Goal: Task Accomplishment & Management: Manage account settings

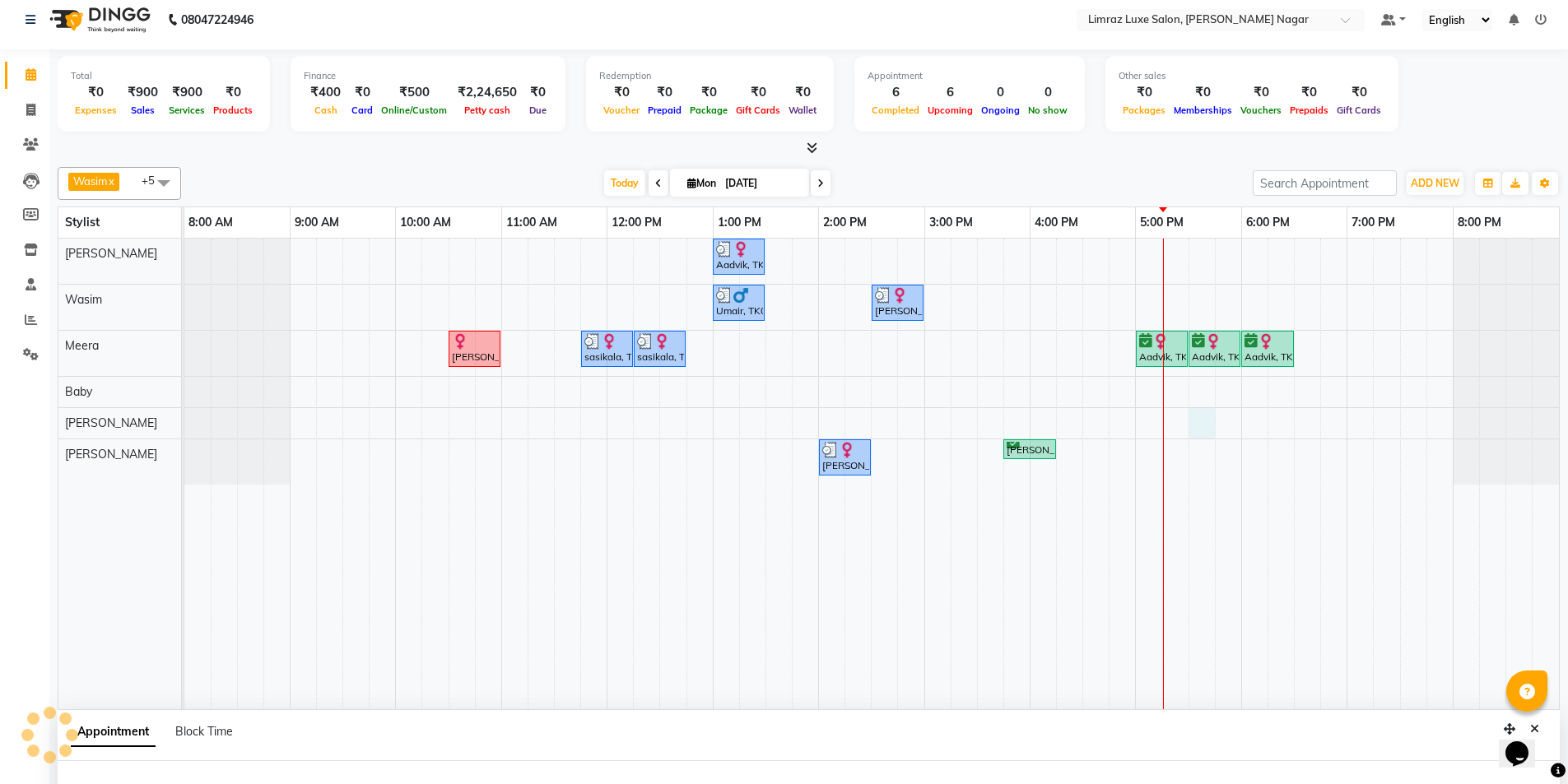
select select "74163"
select select "tentative"
select select "1050"
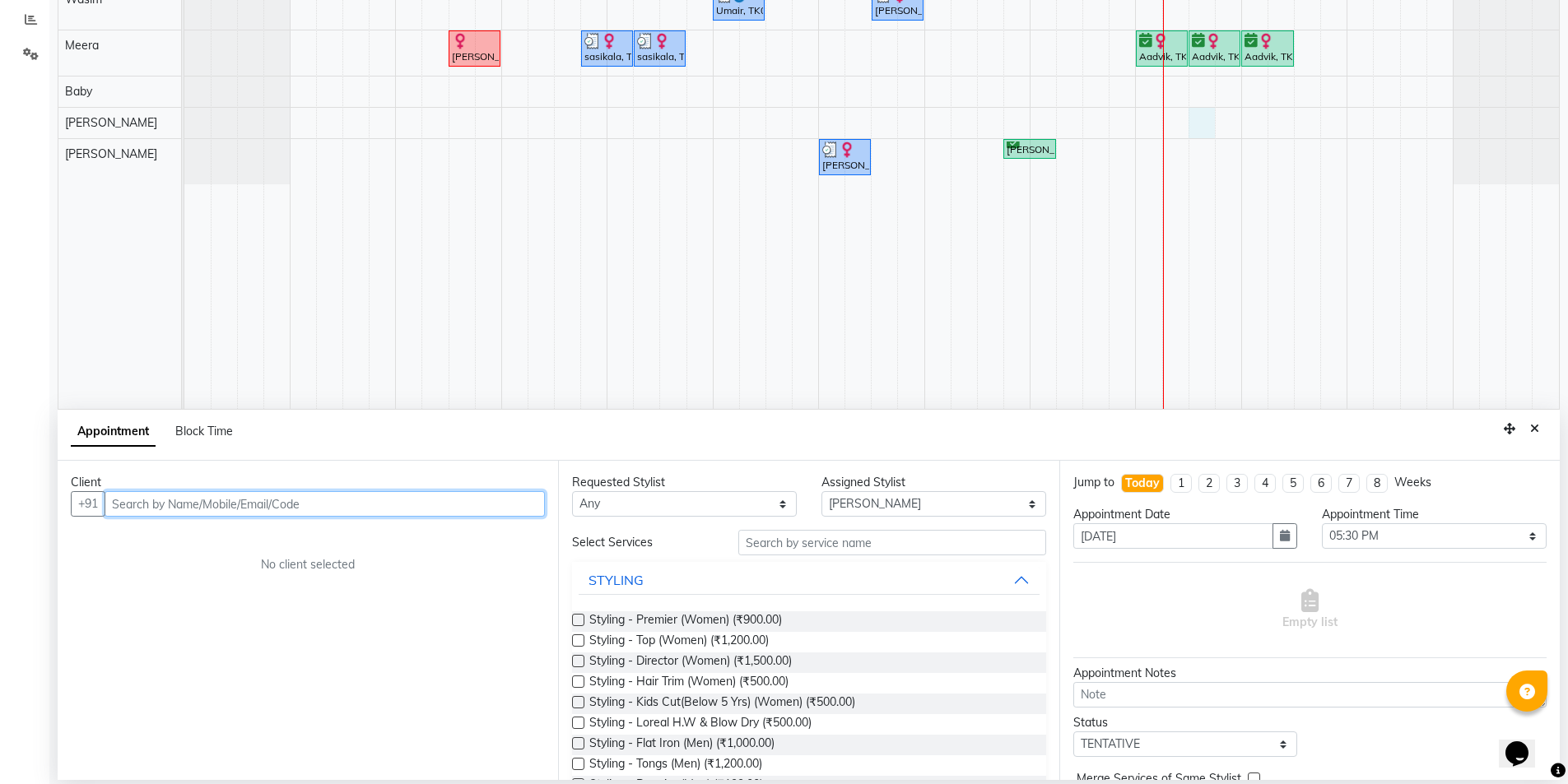
click at [200, 501] on input "text" at bounding box center [324, 504] width 441 height 26
type input "9600000000"
click at [505, 513] on button "Add Client" at bounding box center [511, 504] width 68 height 26
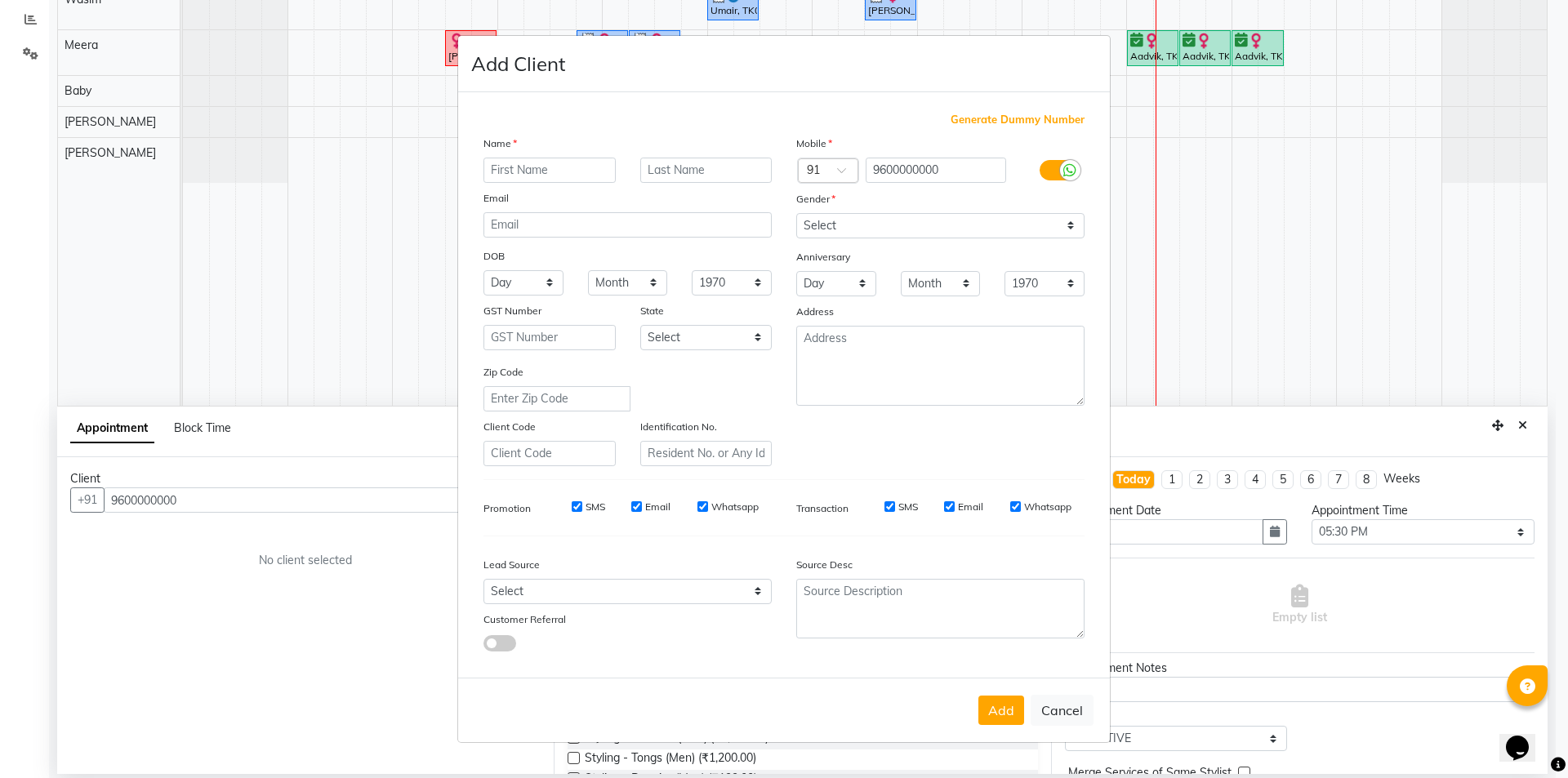
click at [530, 173] on input "text" at bounding box center [550, 170] width 132 height 25
type input "[PERSON_NAME]"
click at [871, 231] on select "Select [DEMOGRAPHIC_DATA] [DEMOGRAPHIC_DATA] Other Prefer Not To Say" at bounding box center [940, 226] width 288 height 25
select select "[DEMOGRAPHIC_DATA]"
click at [796, 213] on select "Select [DEMOGRAPHIC_DATA] [DEMOGRAPHIC_DATA] Other Prefer Not To Say" at bounding box center [940, 226] width 288 height 25
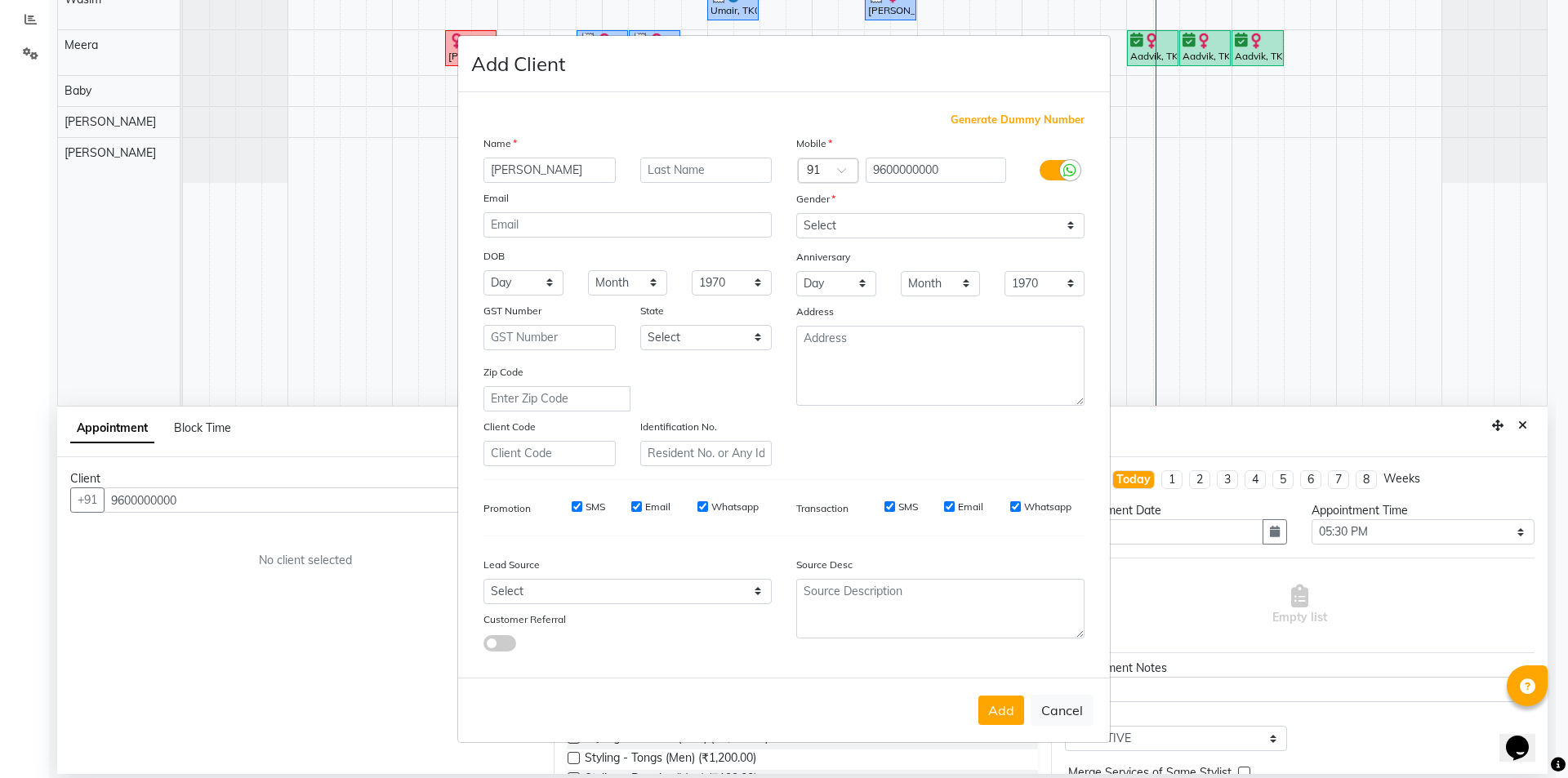
click at [574, 506] on input "SMS" at bounding box center [577, 507] width 11 height 11
checkbox input "false"
click at [635, 507] on input "Email" at bounding box center [636, 507] width 11 height 11
checkbox input "false"
click at [699, 506] on input "Whatsapp" at bounding box center [702, 507] width 11 height 11
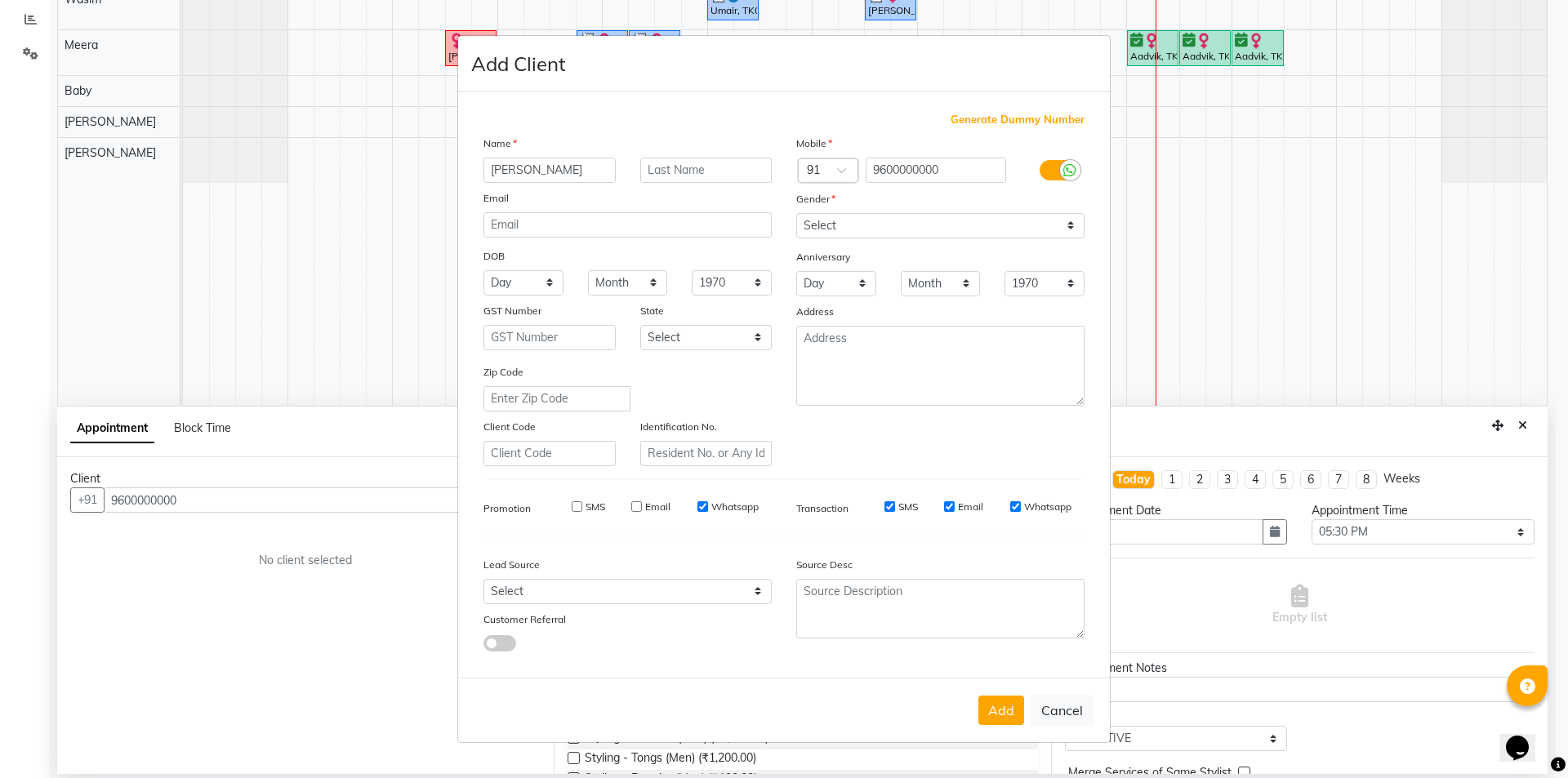
checkbox input "false"
click at [888, 503] on input "SMS" at bounding box center [889, 507] width 11 height 11
checkbox input "false"
click at [951, 508] on input "Email" at bounding box center [949, 507] width 11 height 11
checkbox input "false"
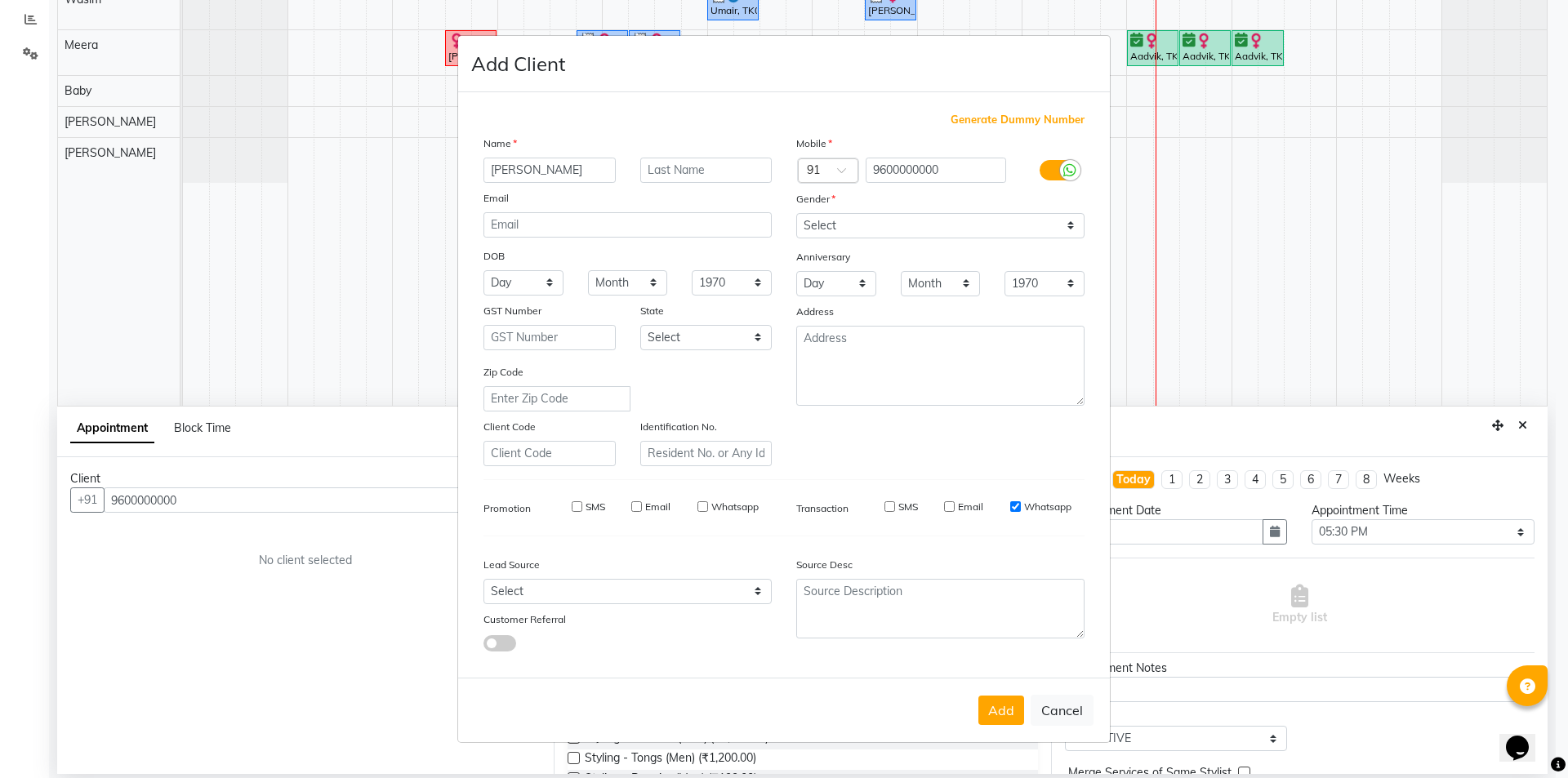
drag, startPoint x: 1014, startPoint y: 507, endPoint x: 989, endPoint y: 633, distance: 128.5
click at [1012, 516] on div "SMS Email Whatsapp" at bounding box center [966, 512] width 261 height 23
drag, startPoint x: 1016, startPoint y: 504, endPoint x: 1030, endPoint y: 569, distance: 66.5
click at [1015, 505] on input "Whatsapp" at bounding box center [1015, 507] width 11 height 11
checkbox input "false"
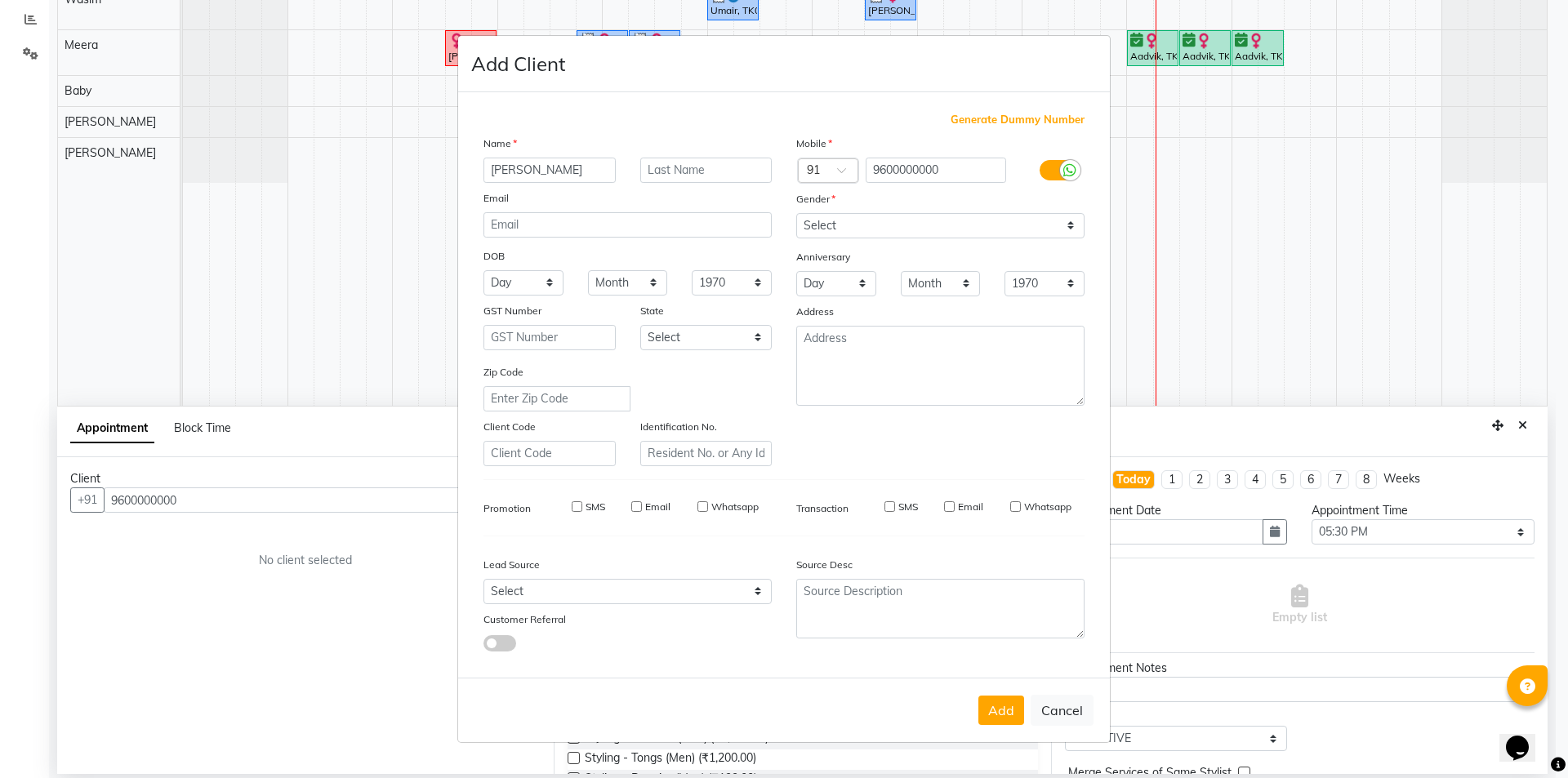
click at [1000, 709] on button "Add" at bounding box center [1001, 710] width 46 height 29
type input "96******00"
select select
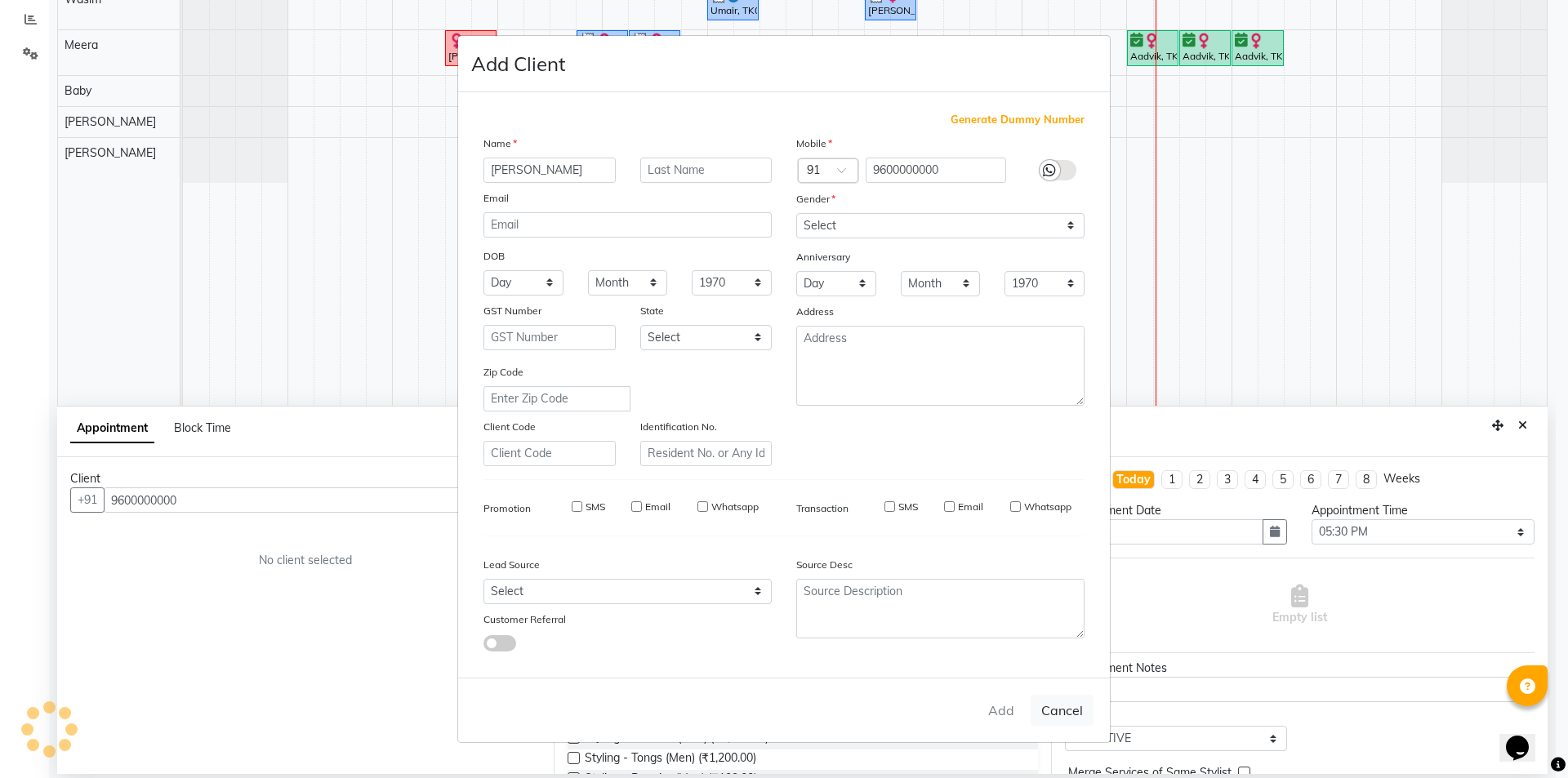
select select
checkbox input "false"
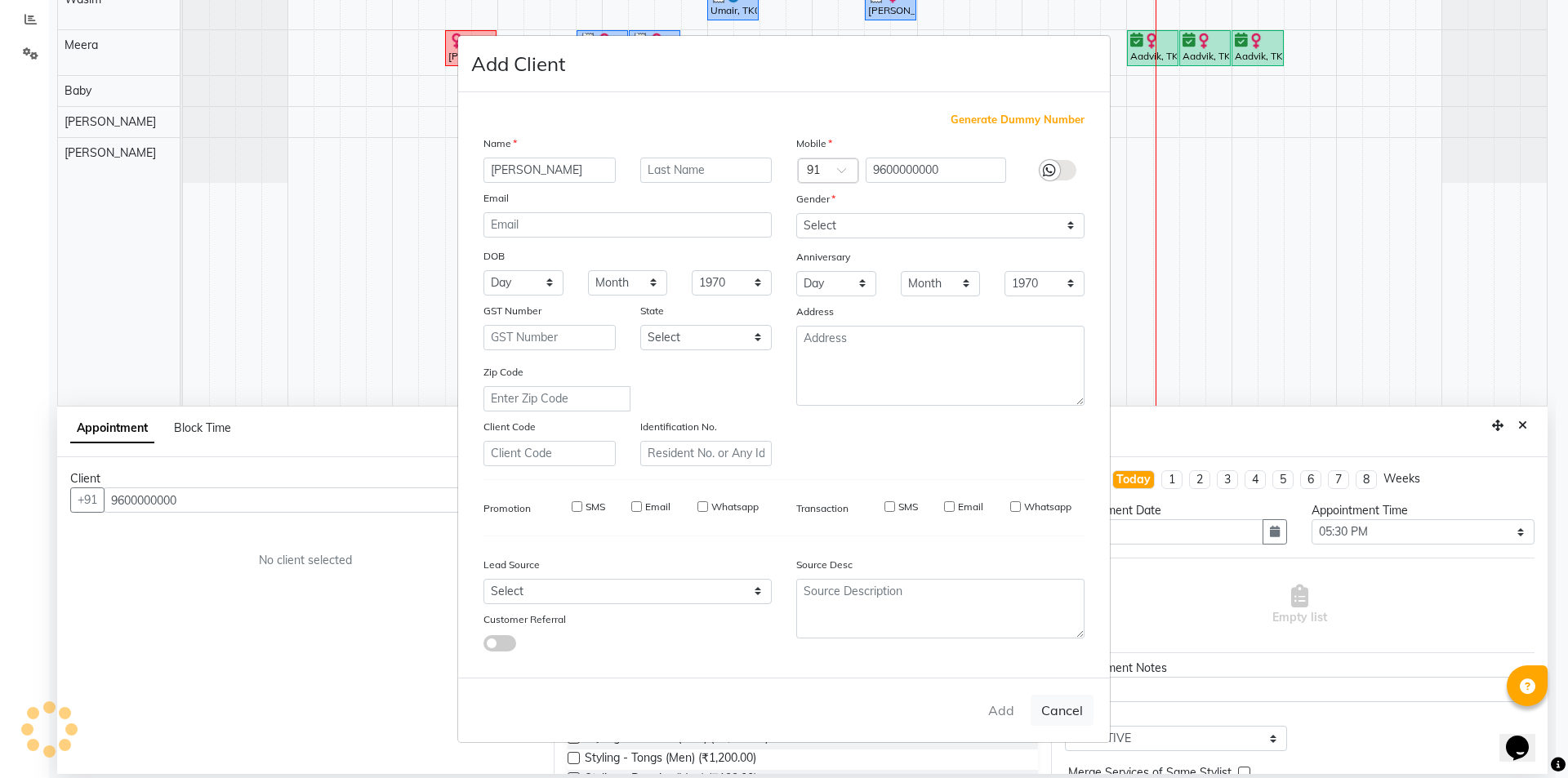
checkbox input "false"
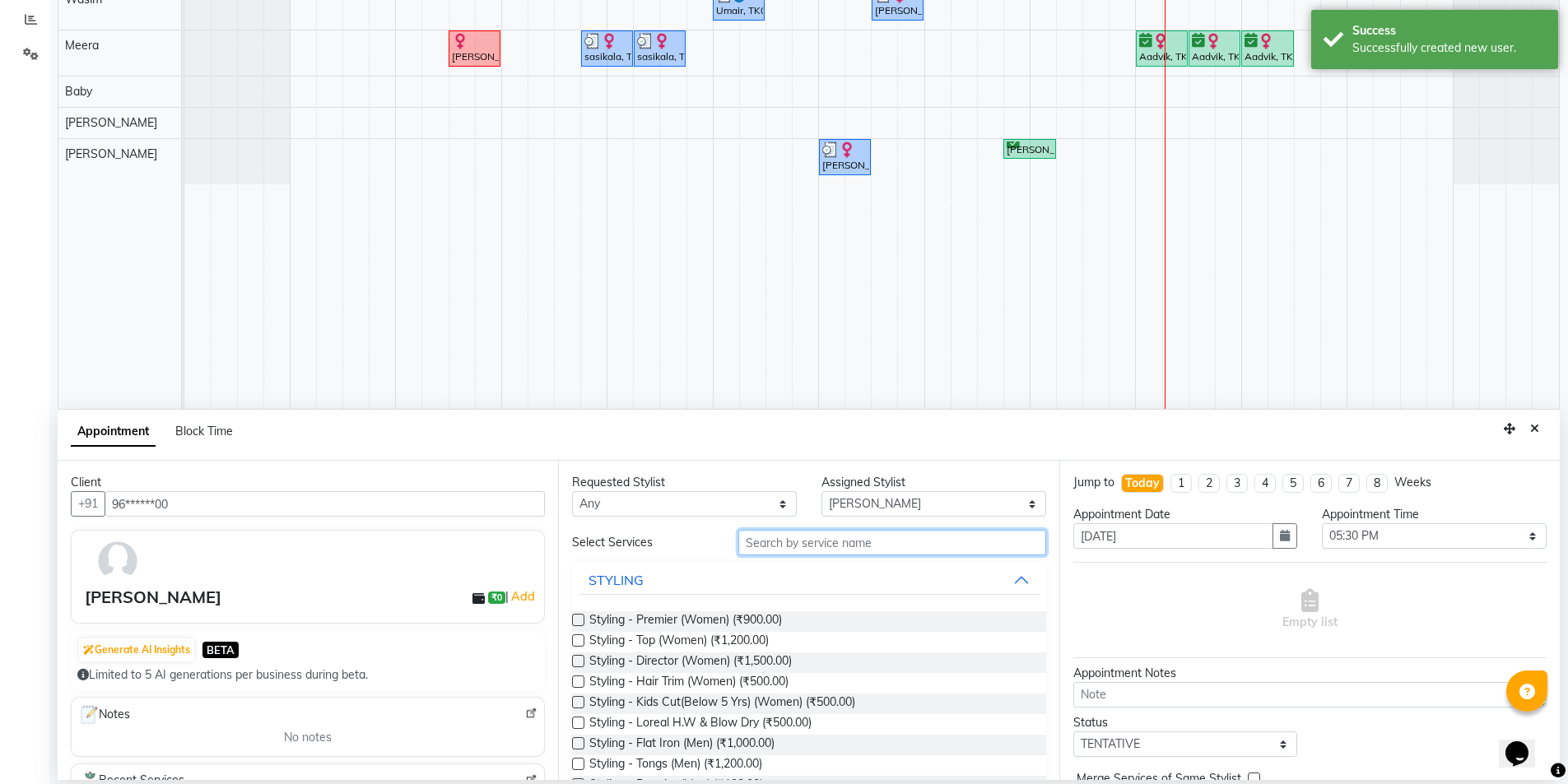
click at [747, 534] on input "text" at bounding box center [892, 543] width 308 height 26
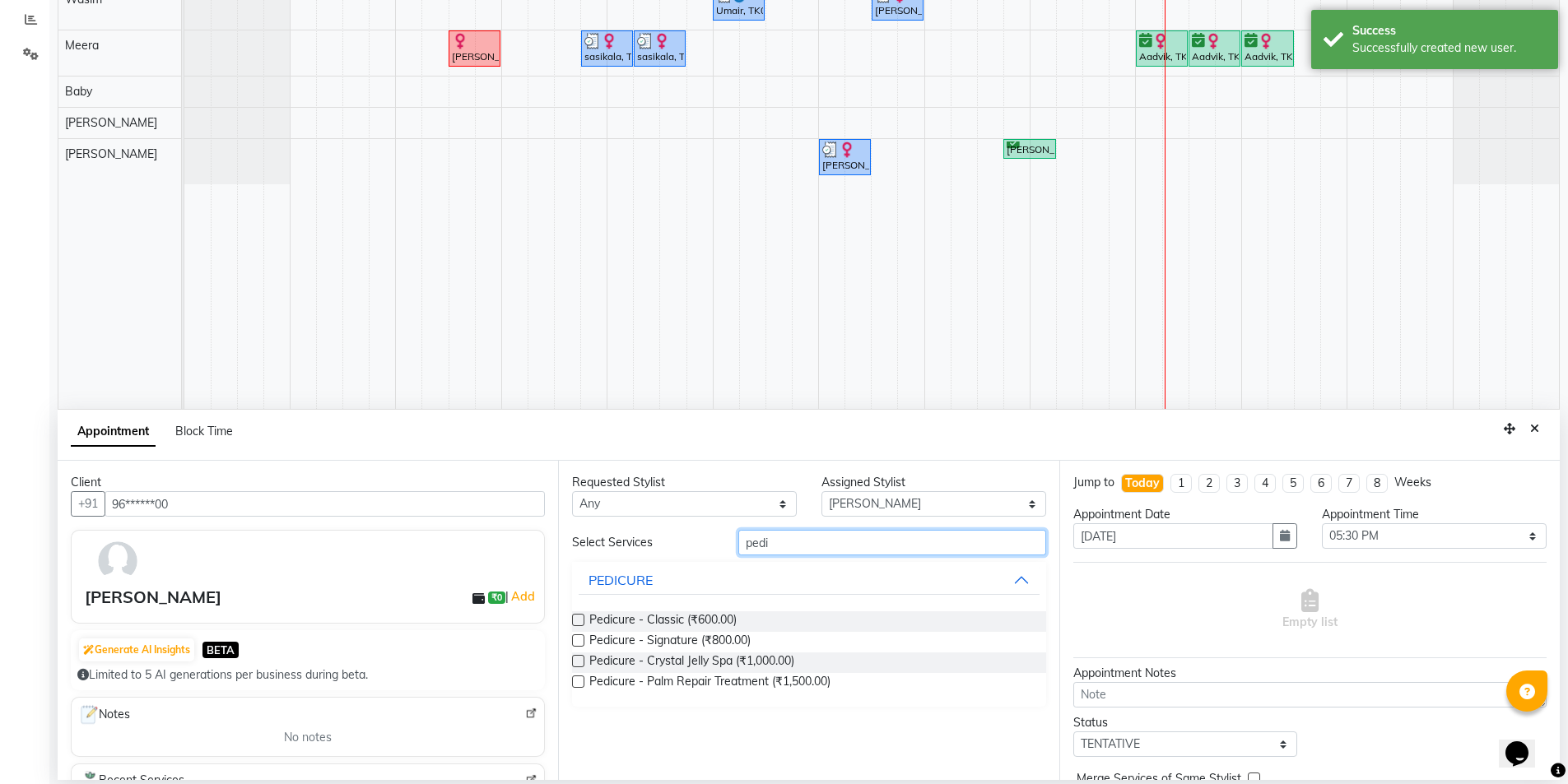
type input "pedi"
click at [579, 622] on label at bounding box center [578, 620] width 12 height 12
click at [579, 622] on input "checkbox" at bounding box center [577, 621] width 11 height 11
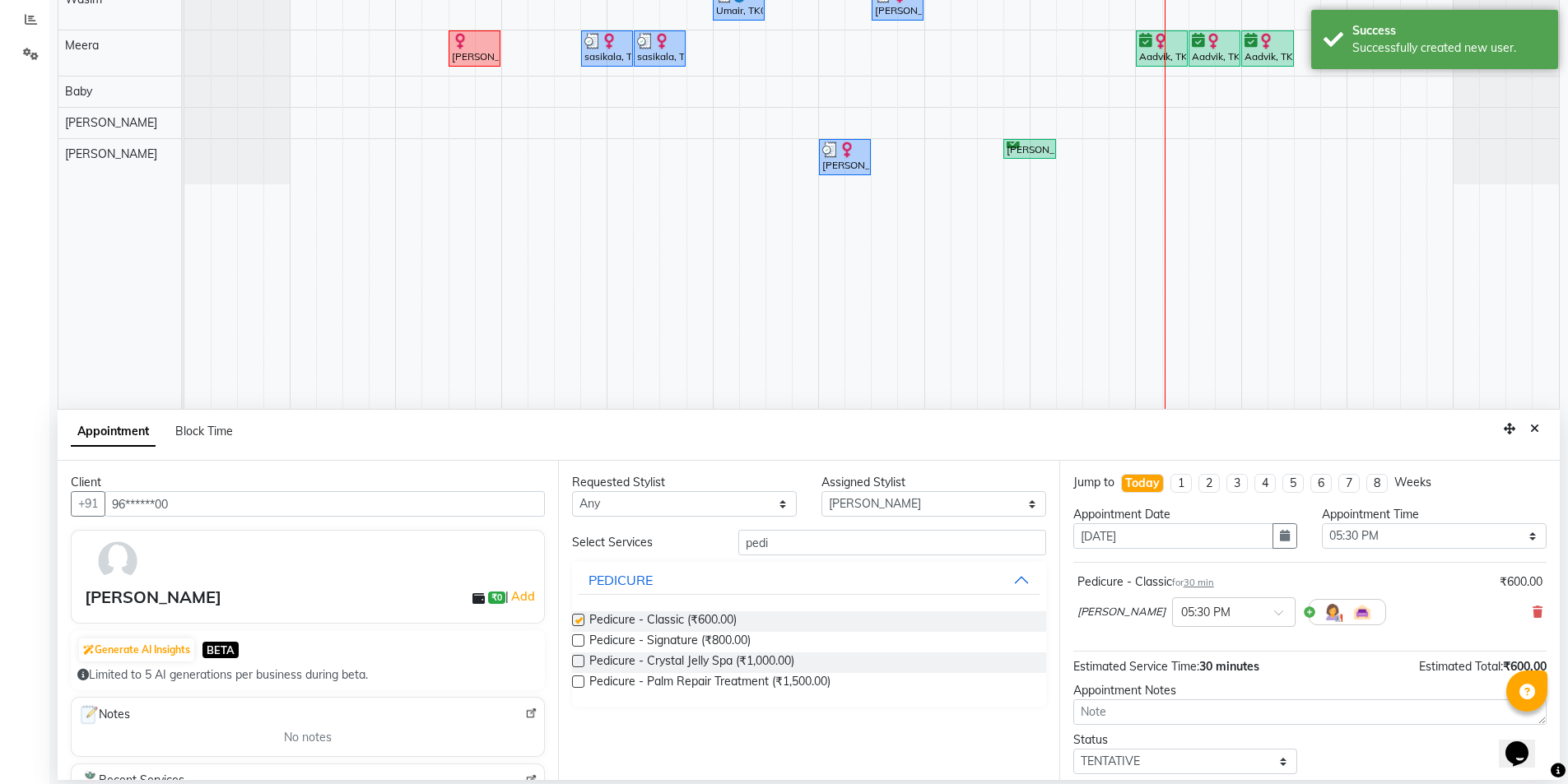
checkbox input "false"
click at [1173, 758] on select "Select TENTATIVE CONFIRM CHECK-IN UPCOMING" at bounding box center [1185, 761] width 225 height 26
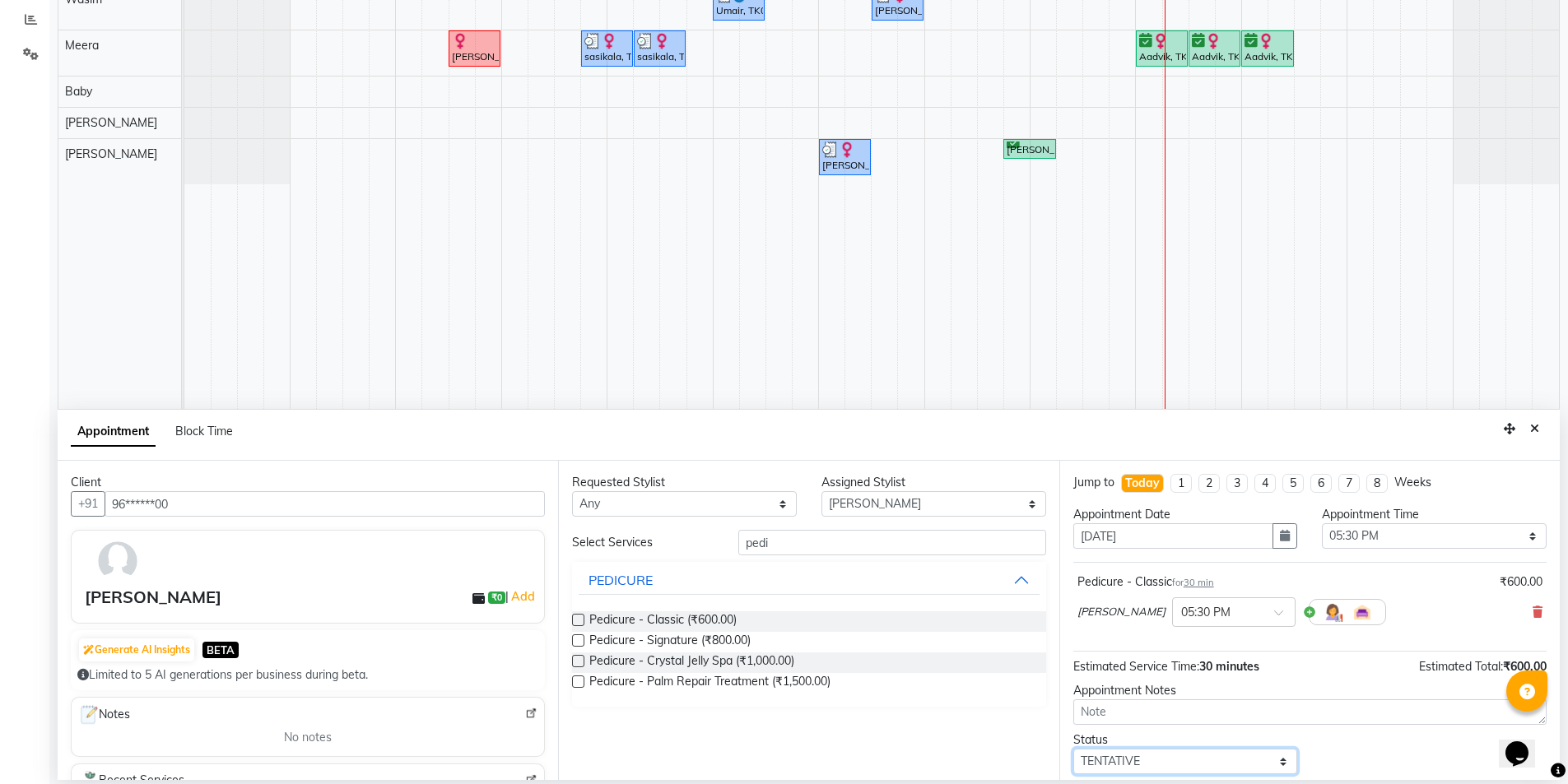
select select "confirm booking"
click at [1073, 749] on select "Select TENTATIVE CONFIRM CHECK-IN UPCOMING" at bounding box center [1185, 761] width 225 height 26
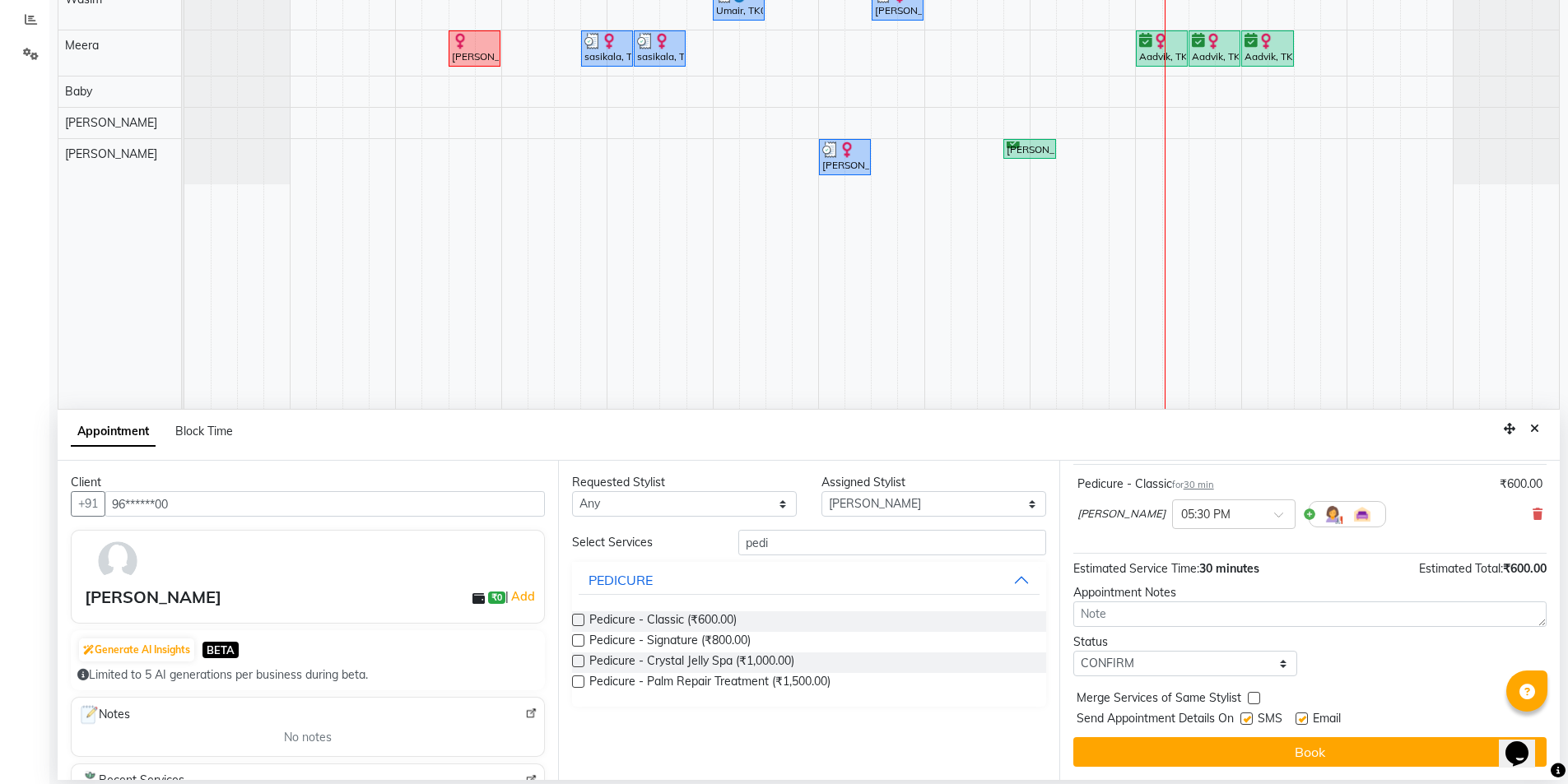
click at [1248, 717] on label at bounding box center [1246, 718] width 12 height 12
click at [1248, 717] on input "checkbox" at bounding box center [1245, 720] width 11 height 11
checkbox input "false"
click at [1299, 719] on label at bounding box center [1301, 718] width 12 height 12
click at [1299, 719] on input "checkbox" at bounding box center [1300, 720] width 11 height 11
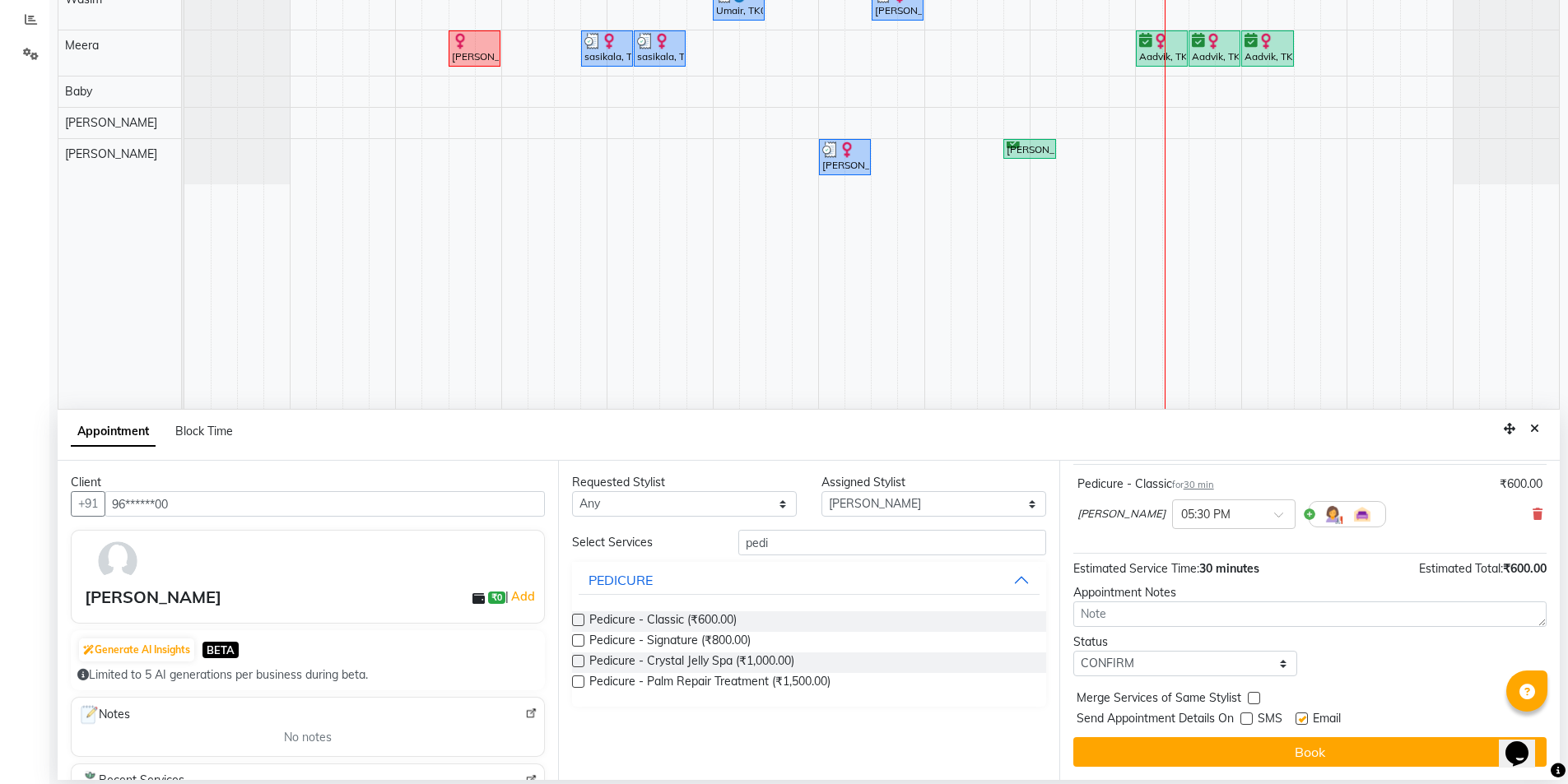
checkbox input "false"
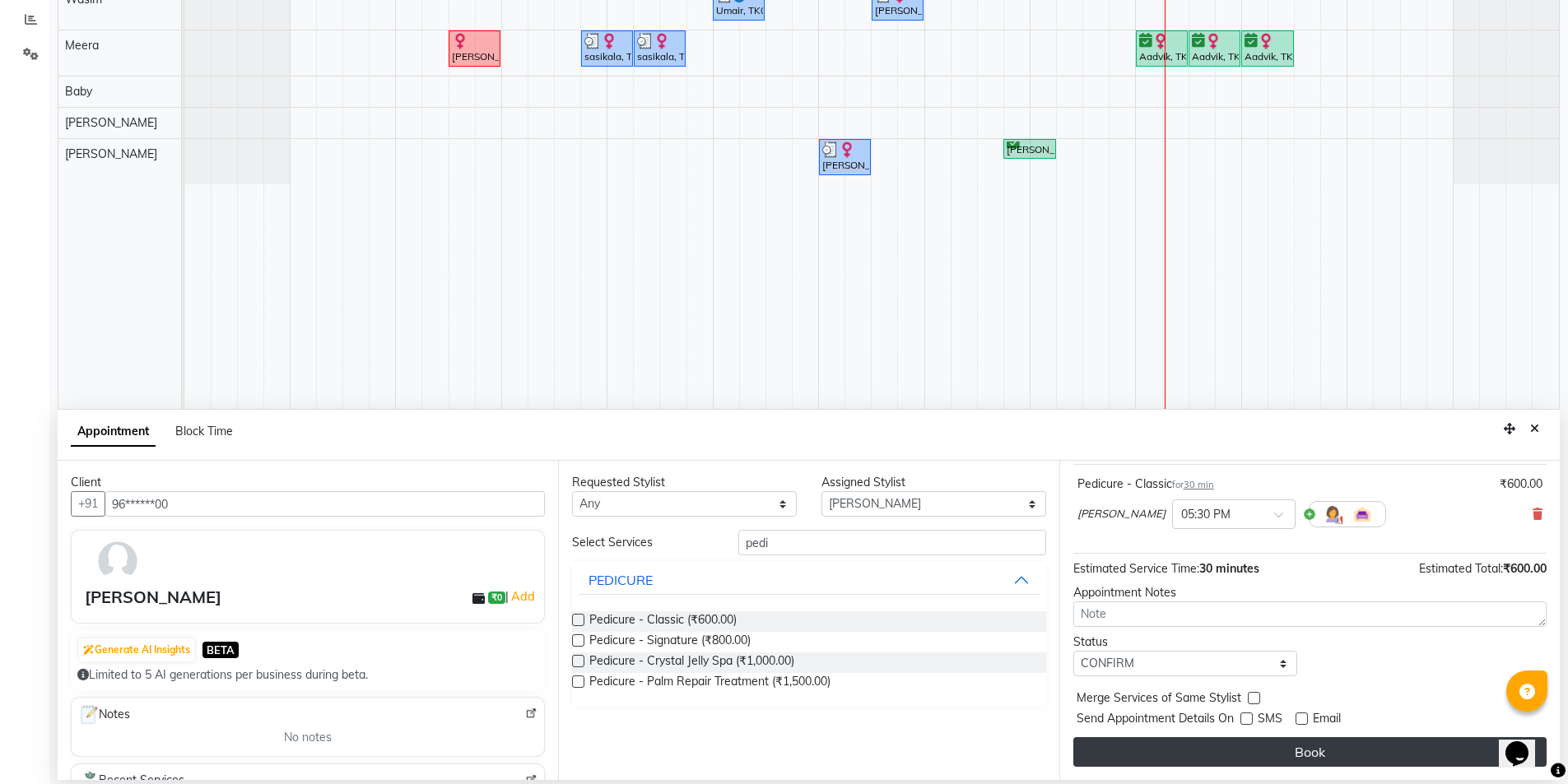
click at [1275, 752] on button "Book" at bounding box center [1309, 752] width 474 height 30
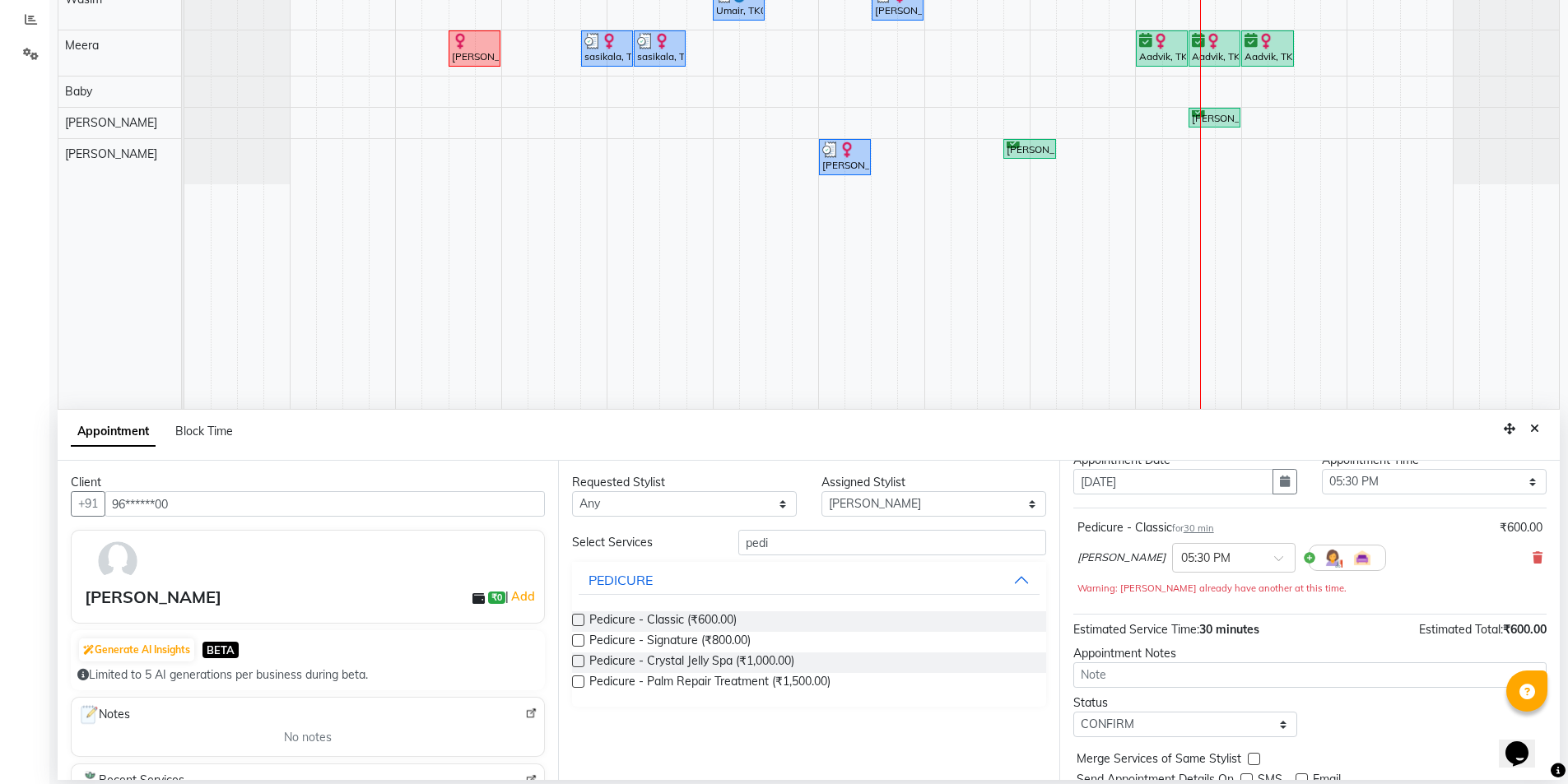
scroll to position [0, 0]
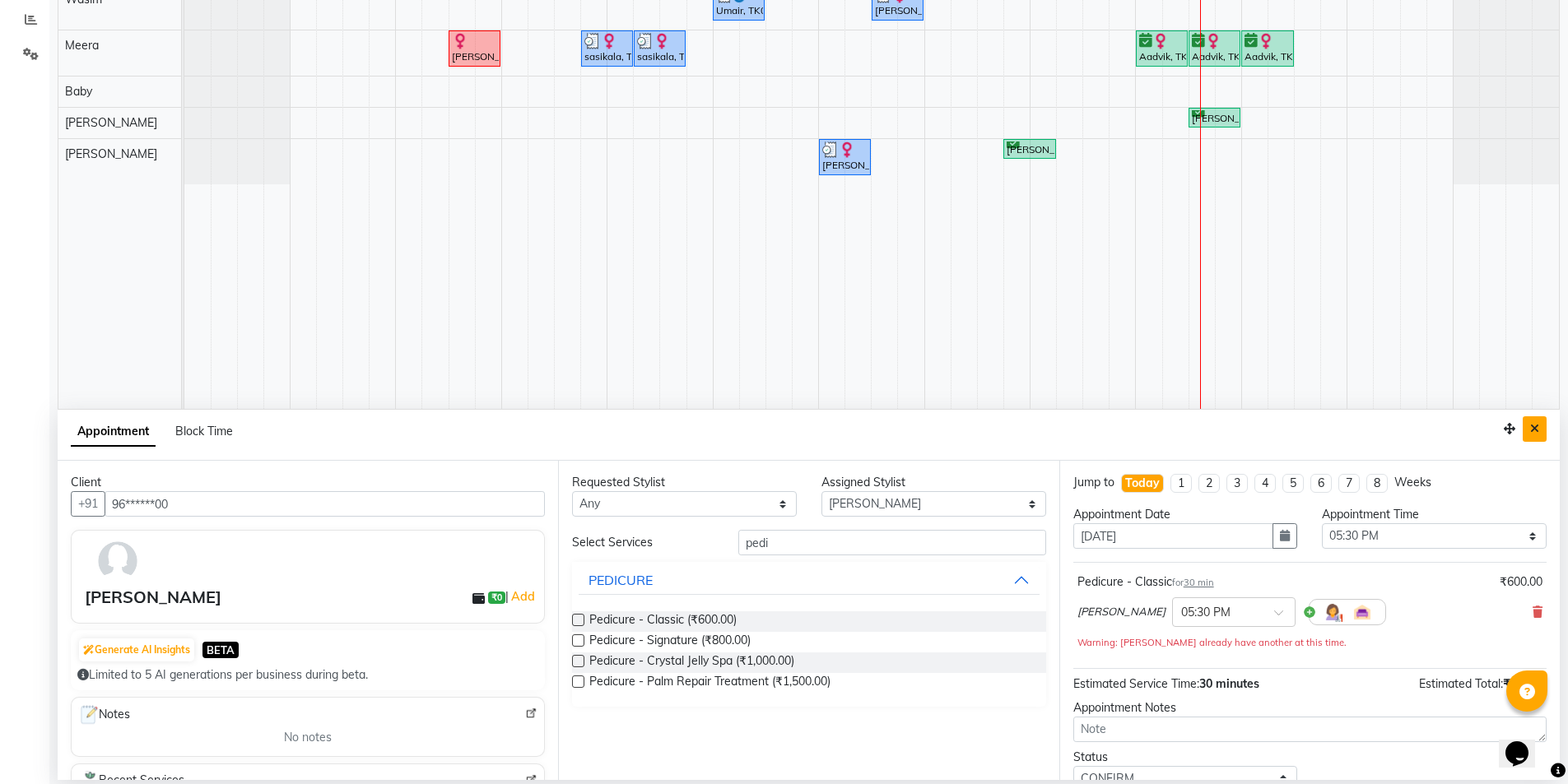
click at [1535, 429] on icon "Close" at bounding box center [1534, 429] width 9 height 12
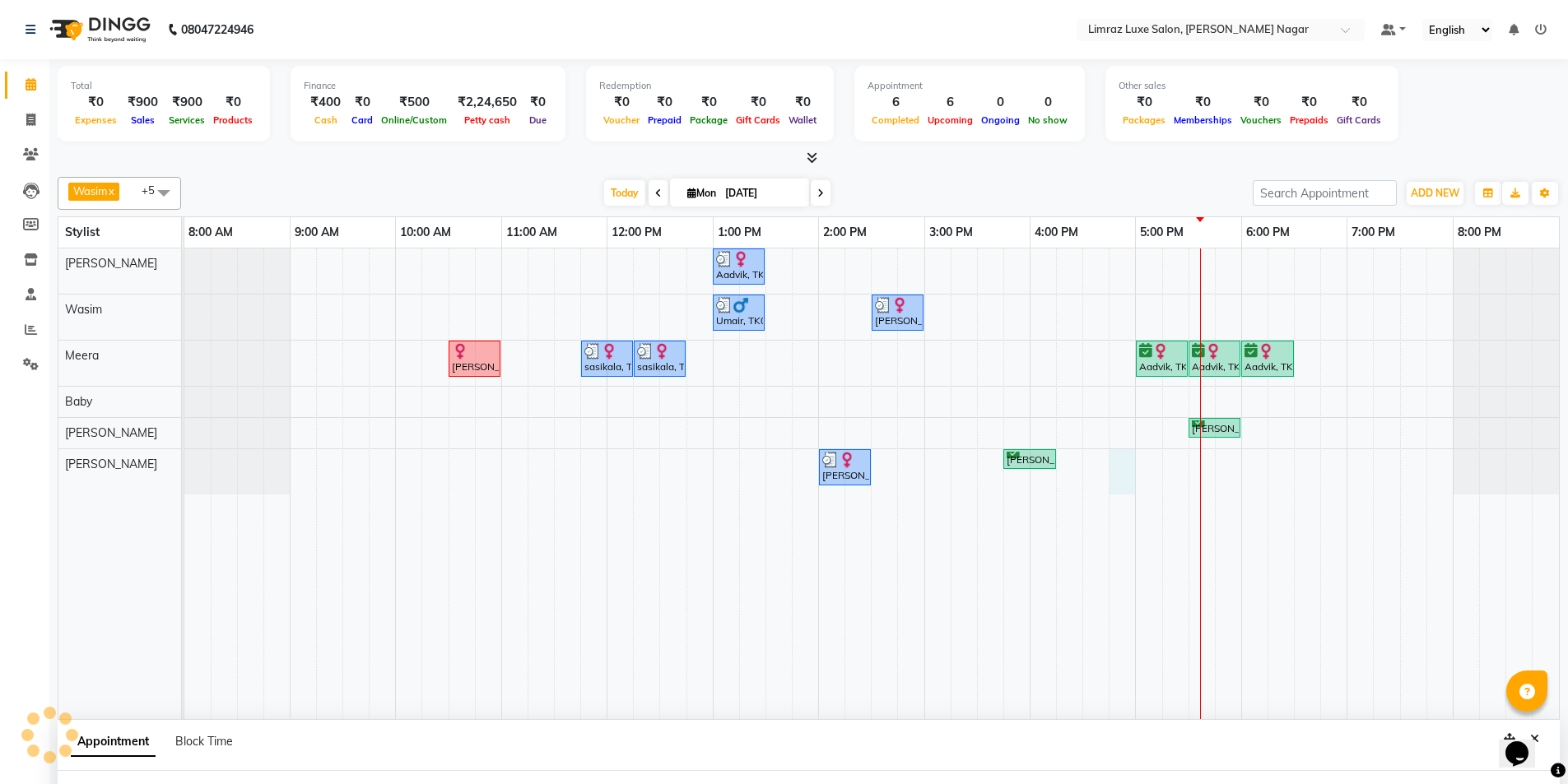
scroll to position [28, 0]
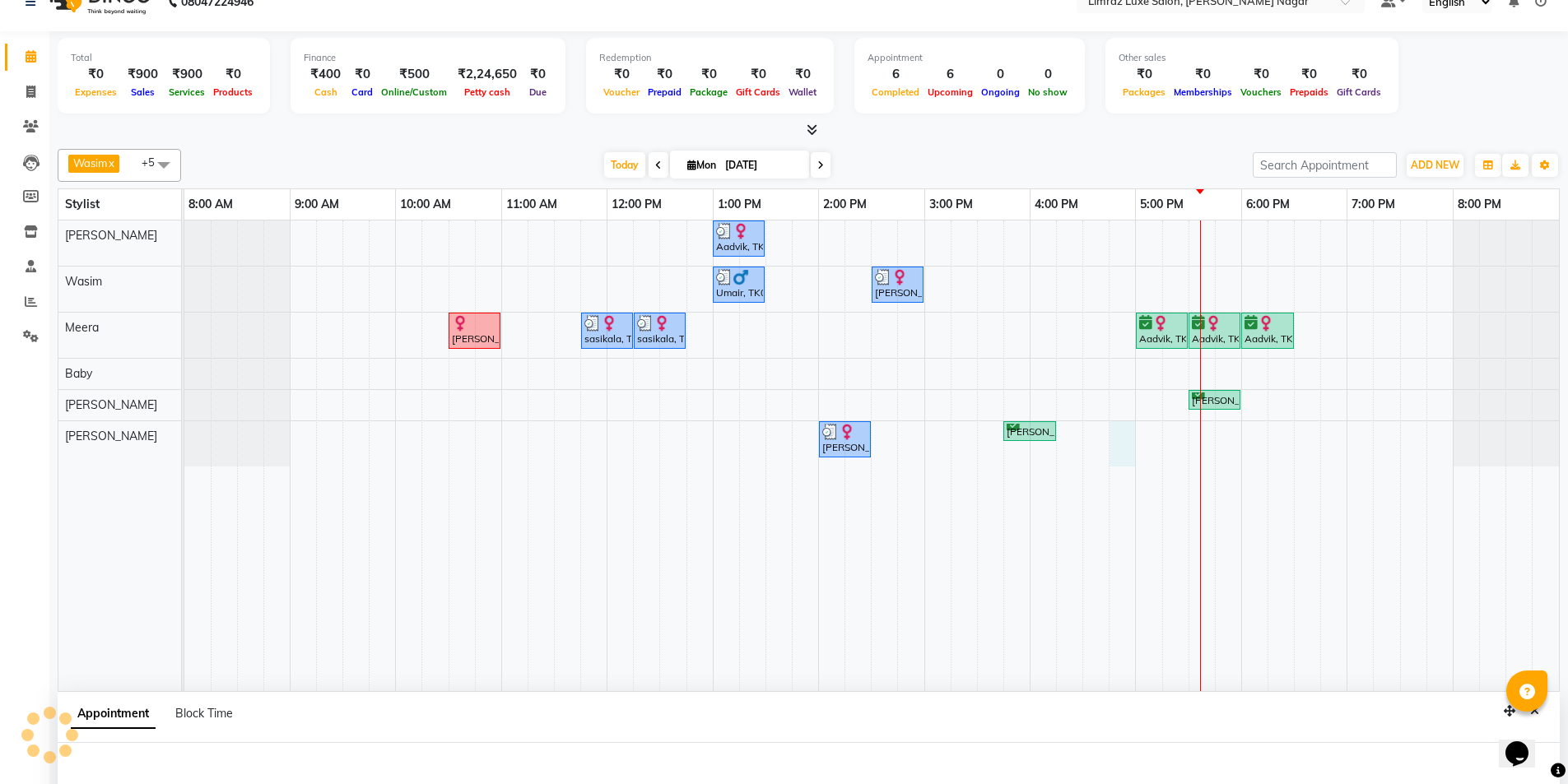
select select "89894"
select select "1005"
select select "tentative"
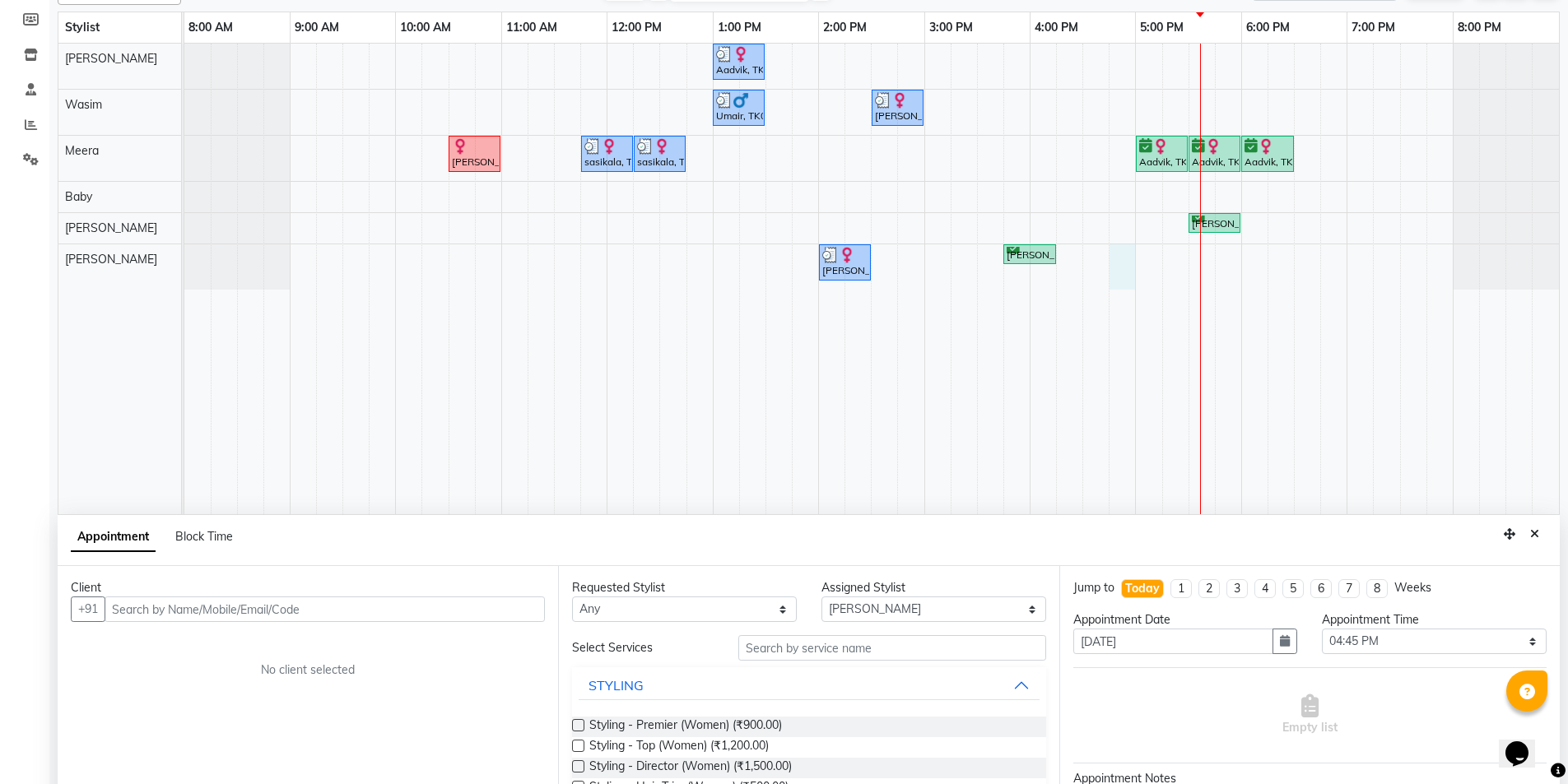
scroll to position [310, 0]
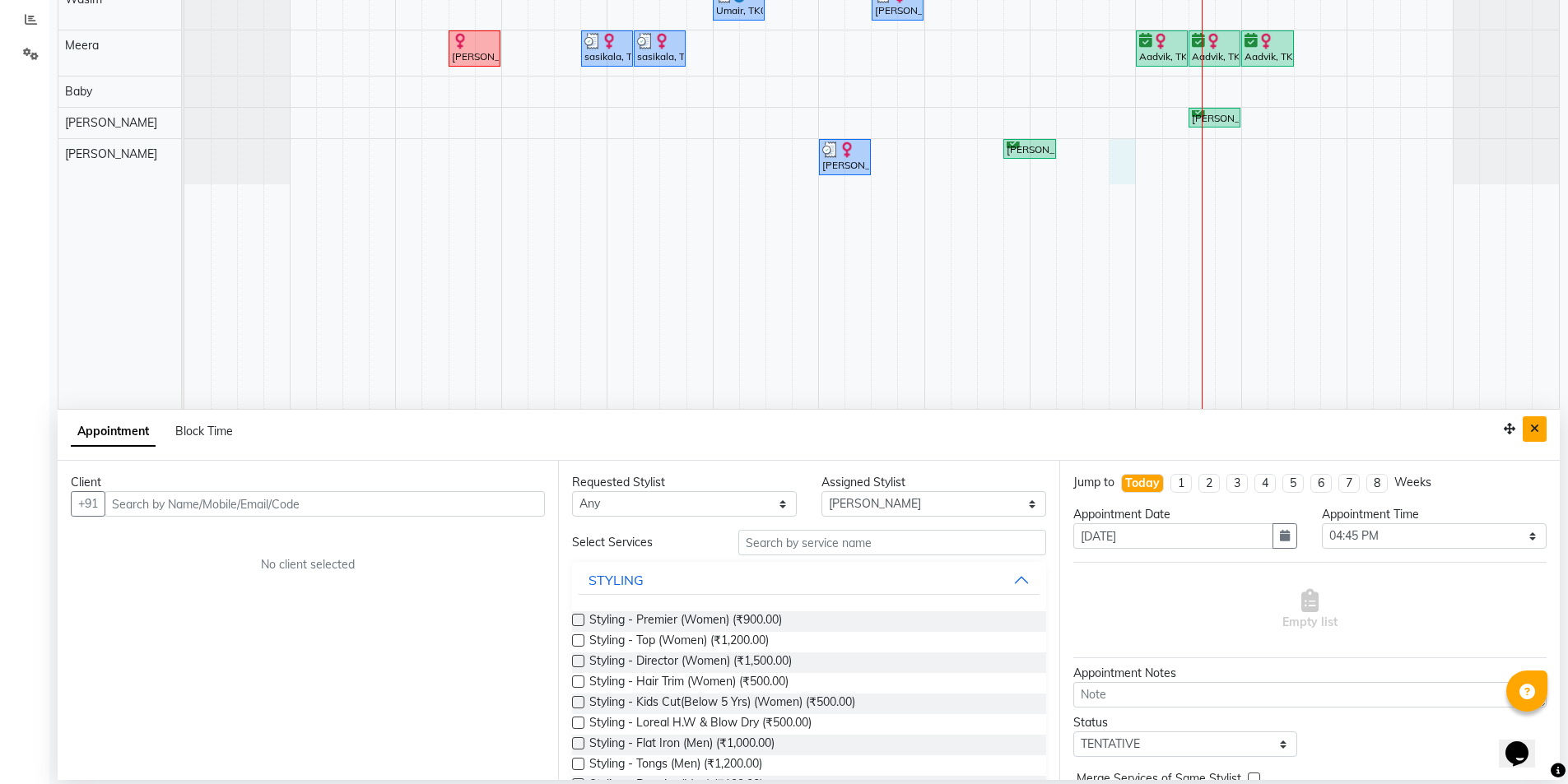
click at [1537, 432] on icon "Close" at bounding box center [1534, 429] width 9 height 12
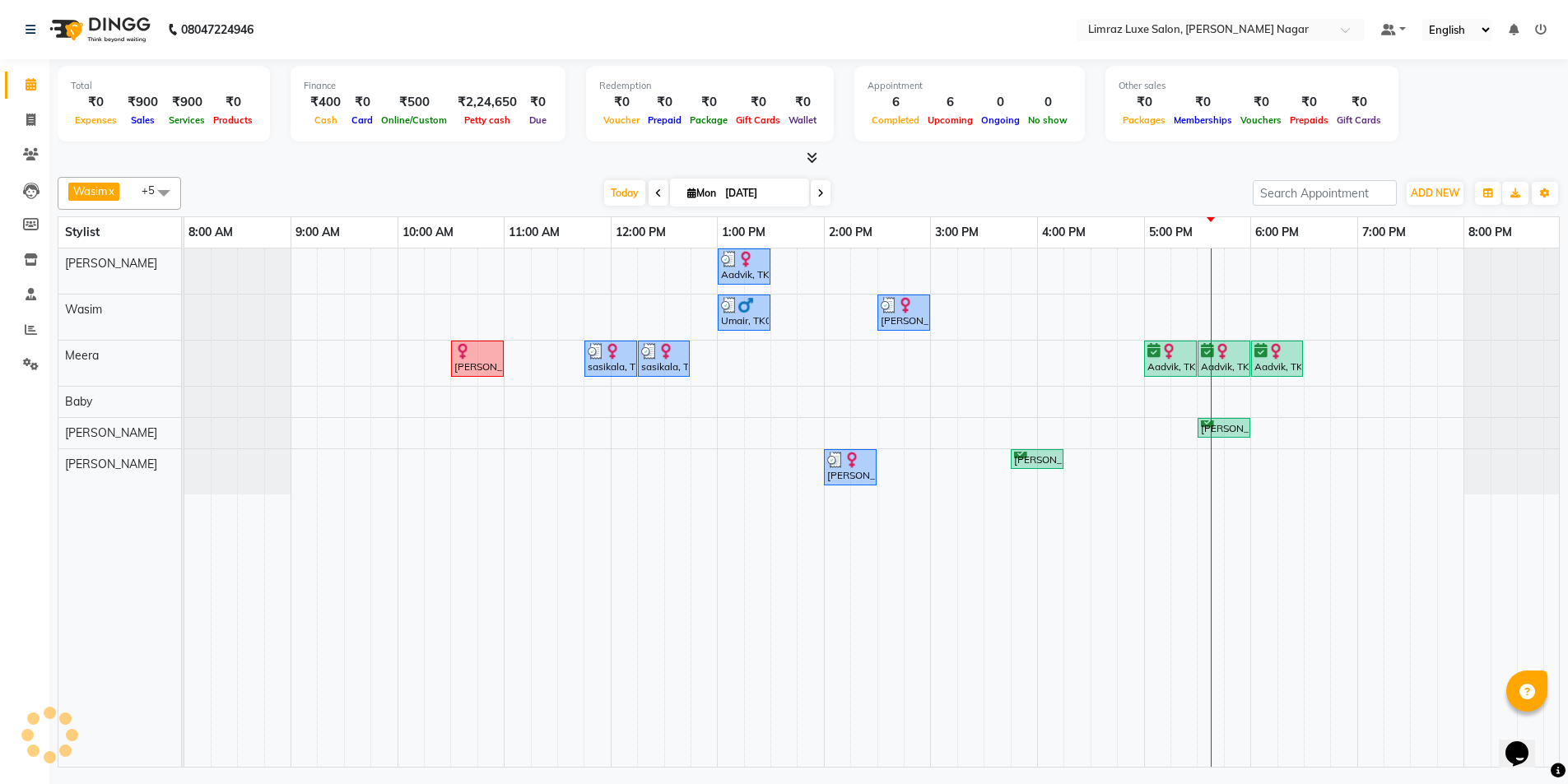
scroll to position [0, 0]
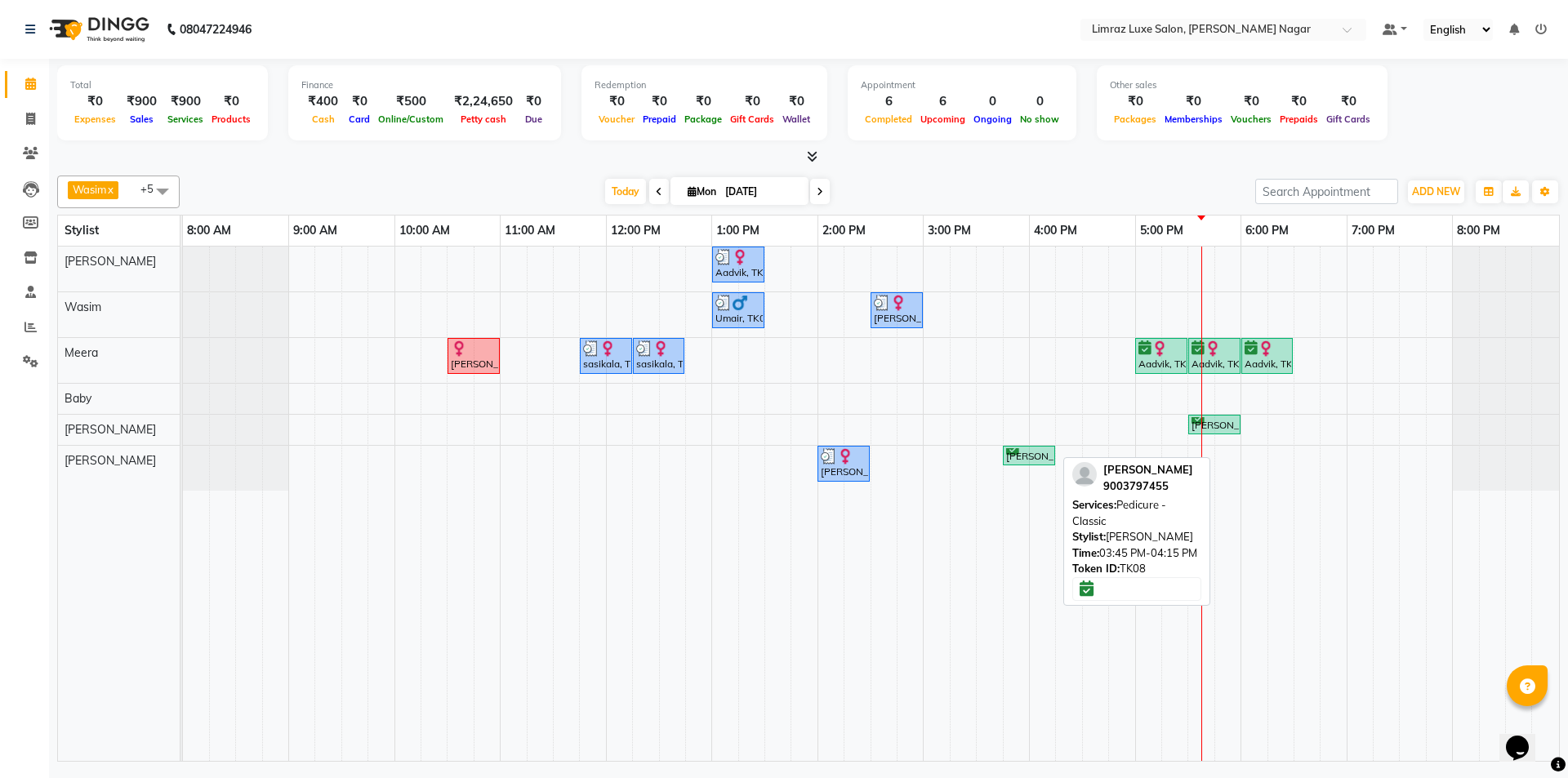
click at [1015, 449] on div "[PERSON_NAME], TK08, 03:45 PM-04:15 PM, Pedicure - Classic" at bounding box center [1029, 456] width 49 height 16
select select "6"
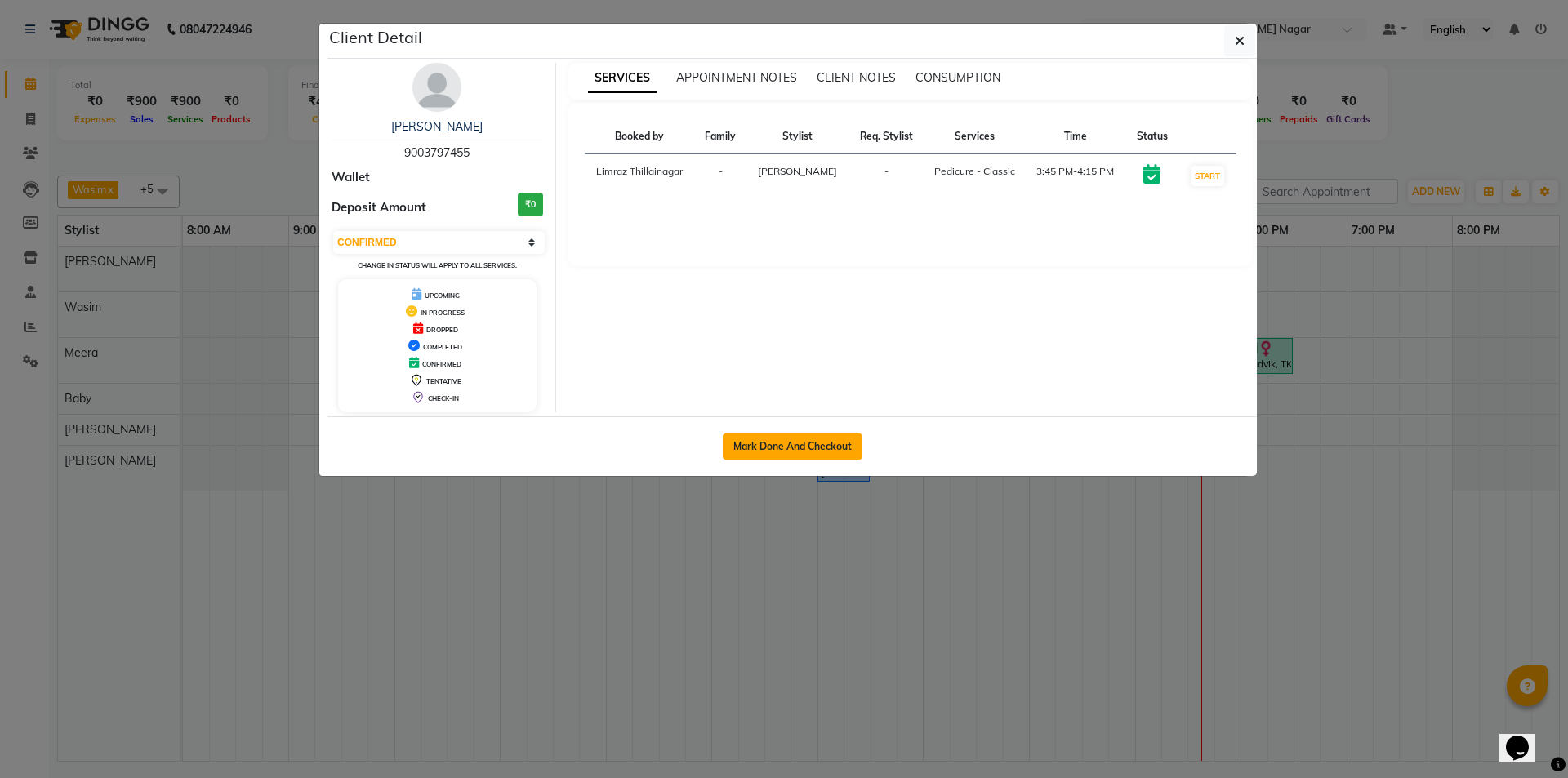
click at [817, 445] on button "Mark Done And Checkout" at bounding box center [792, 447] width 140 height 26
select select "service"
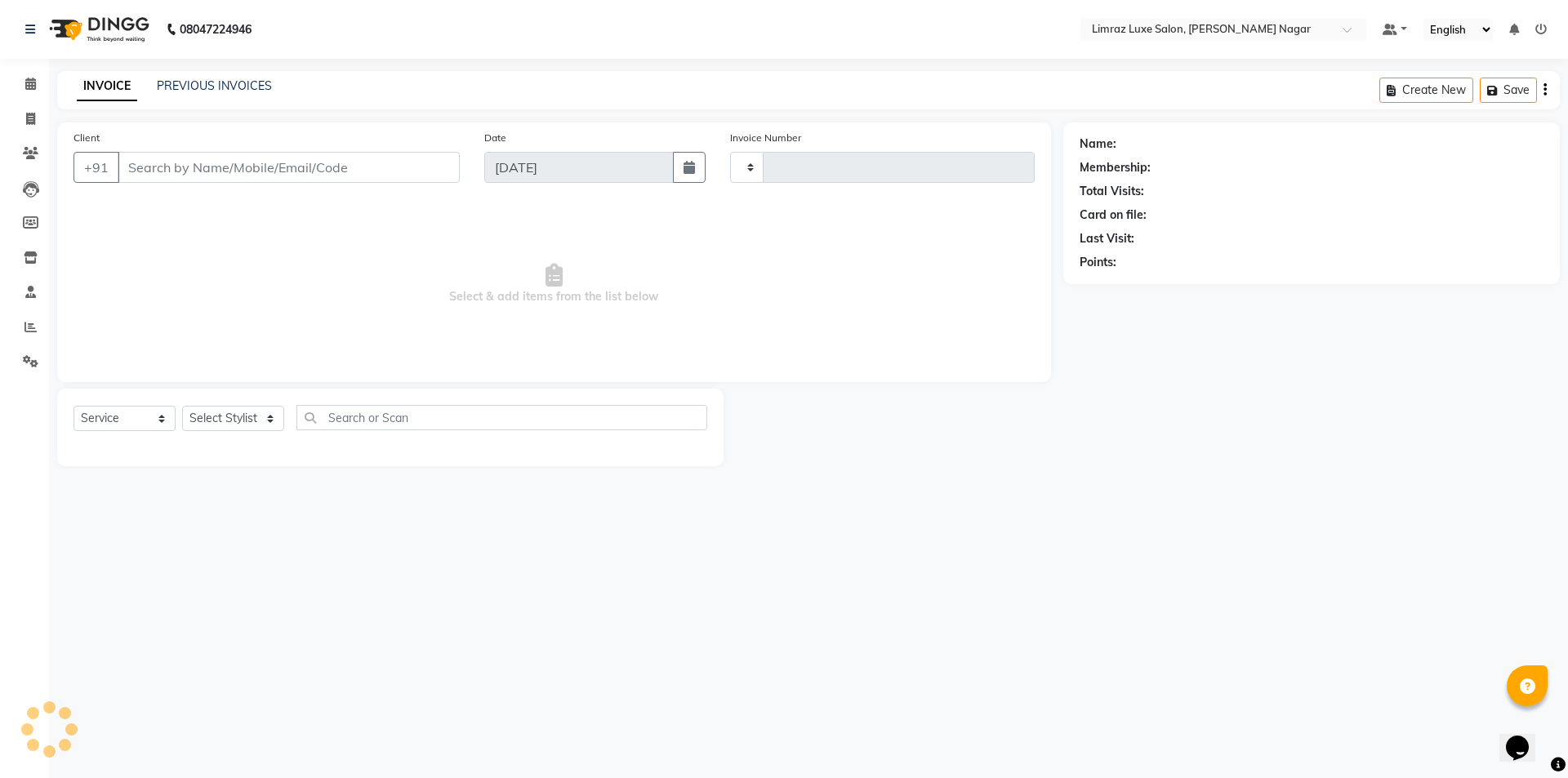
type input "0392"
select select "7280"
type input "90******55"
select select "89894"
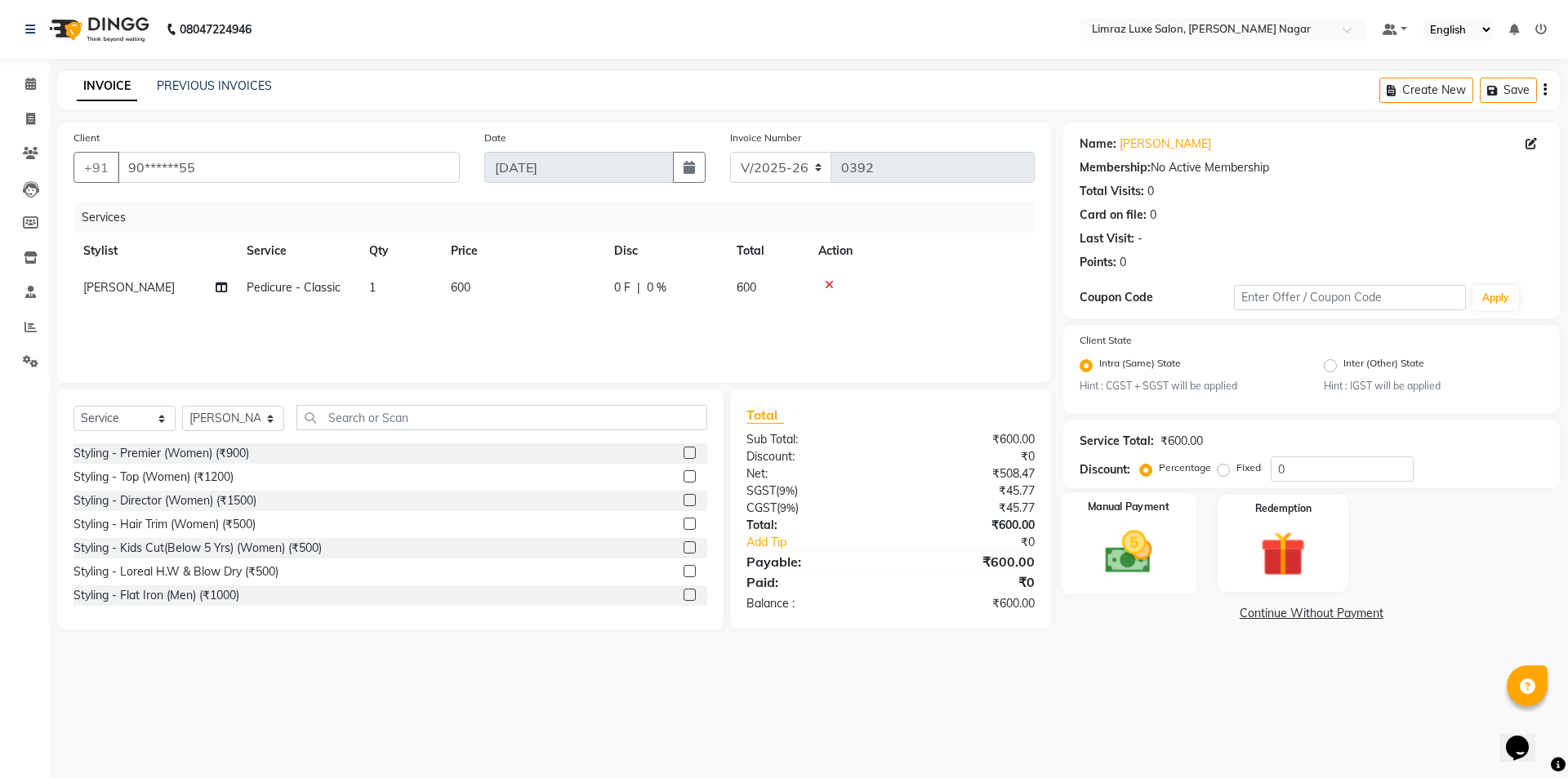
click at [1101, 530] on img at bounding box center [1128, 553] width 76 height 54
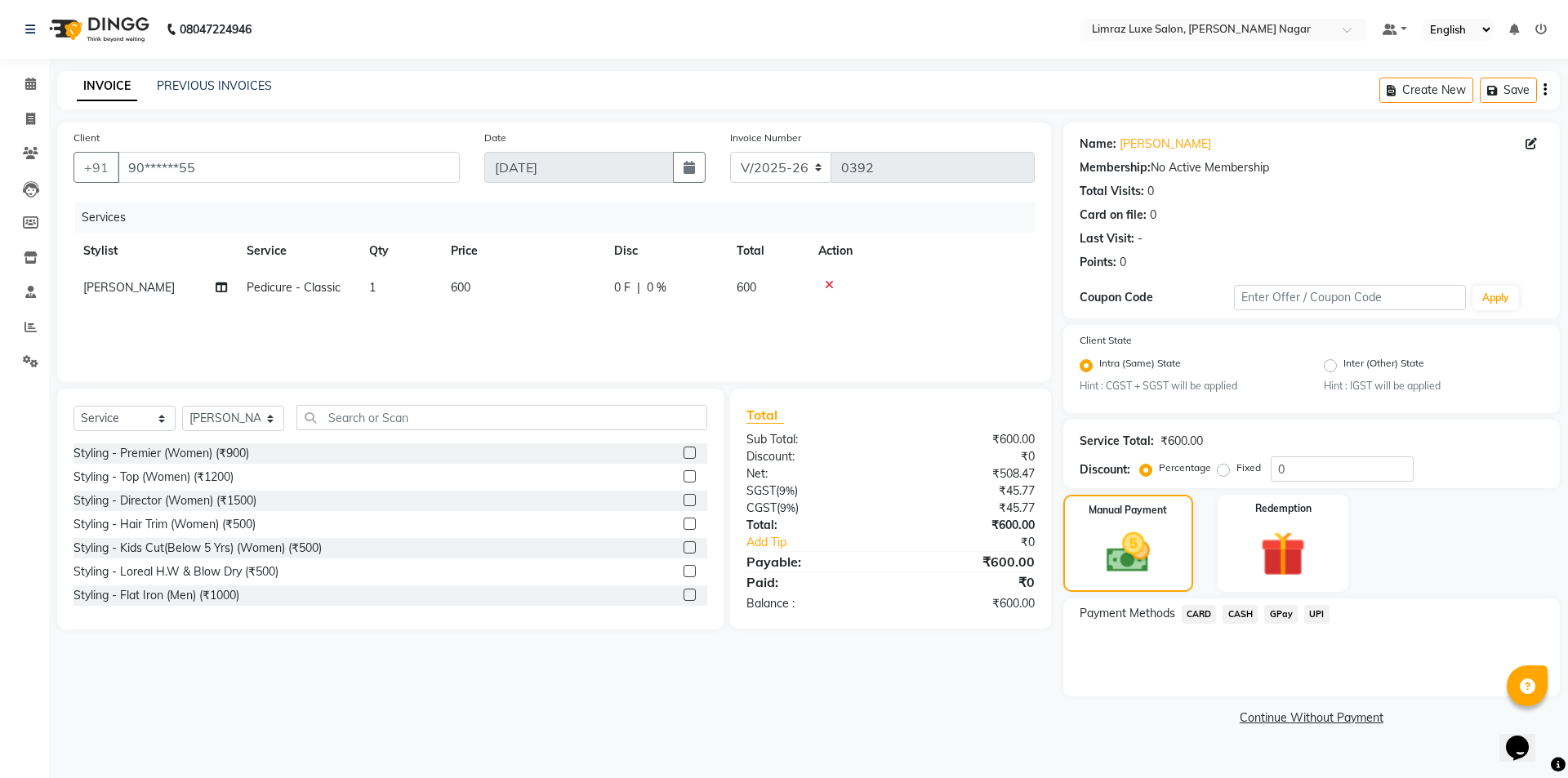
drag, startPoint x: 1281, startPoint y: 611, endPoint x: 1273, endPoint y: 631, distance: 21.5
click at [1282, 613] on span "GPay" at bounding box center [1280, 615] width 34 height 19
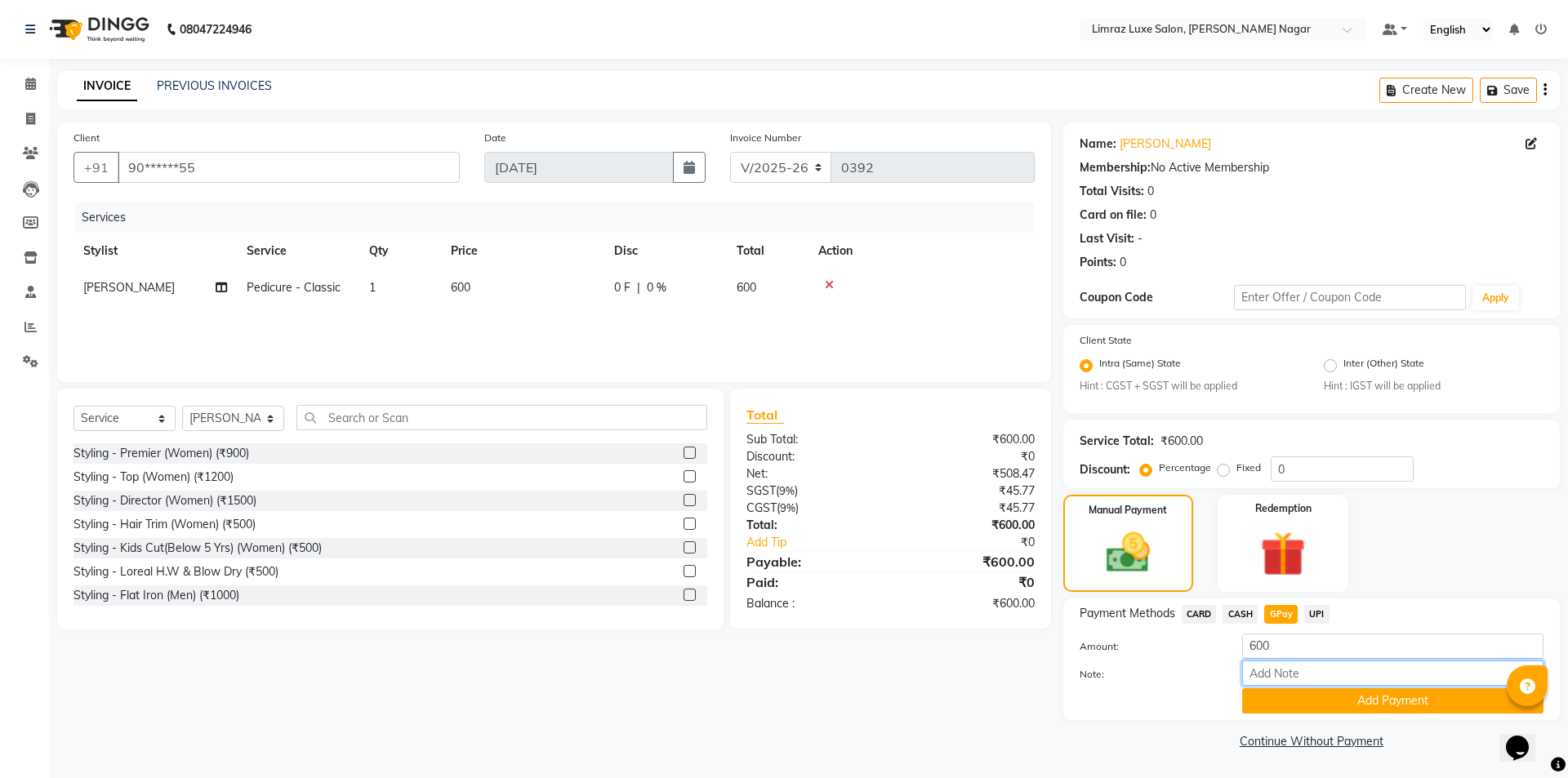
click at [1258, 676] on input "Note:" at bounding box center [1392, 673] width 302 height 25
type input "gpay mam"
click at [1315, 702] on button "Add Payment" at bounding box center [1392, 700] width 302 height 25
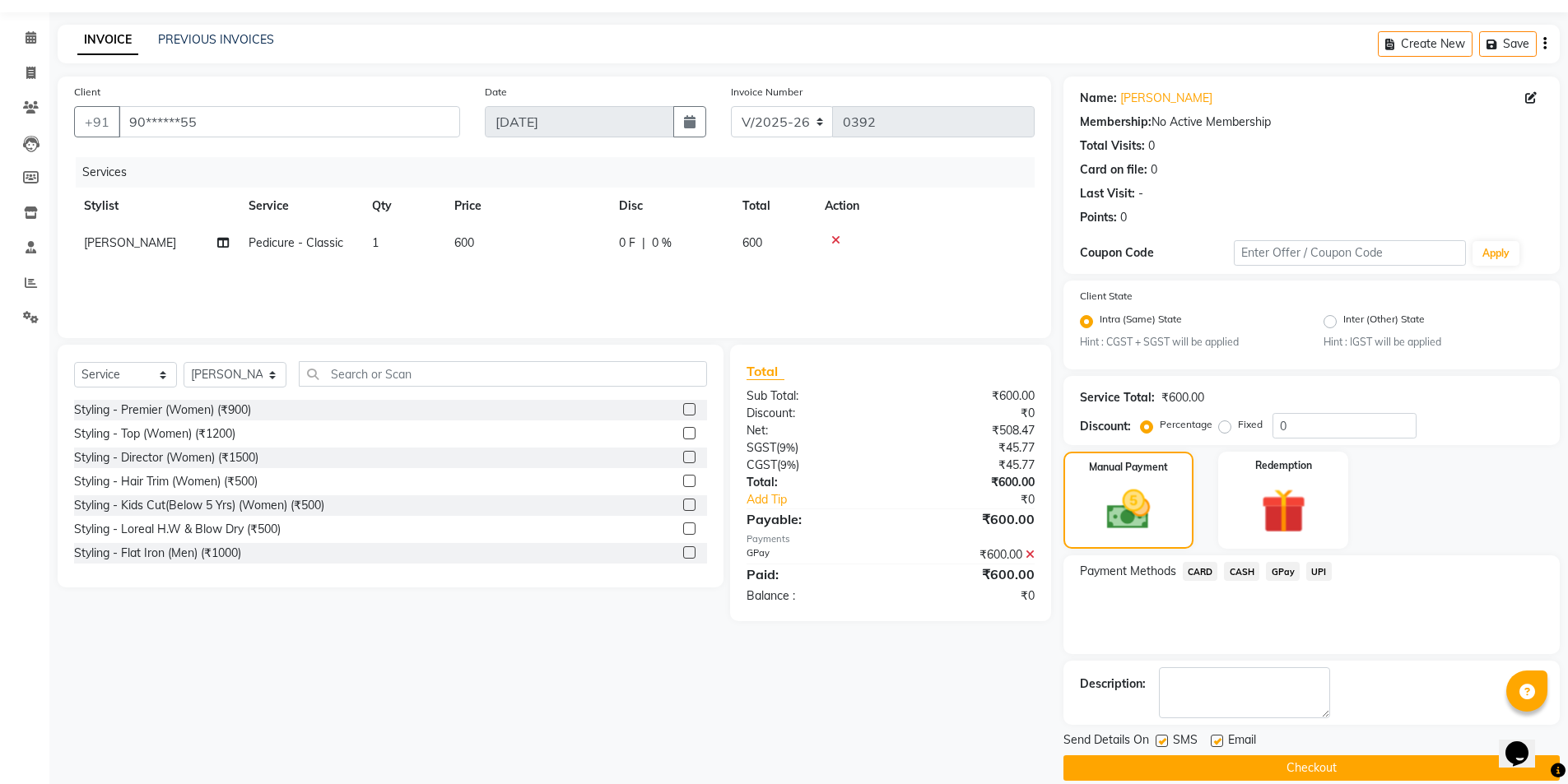
scroll to position [68, 0]
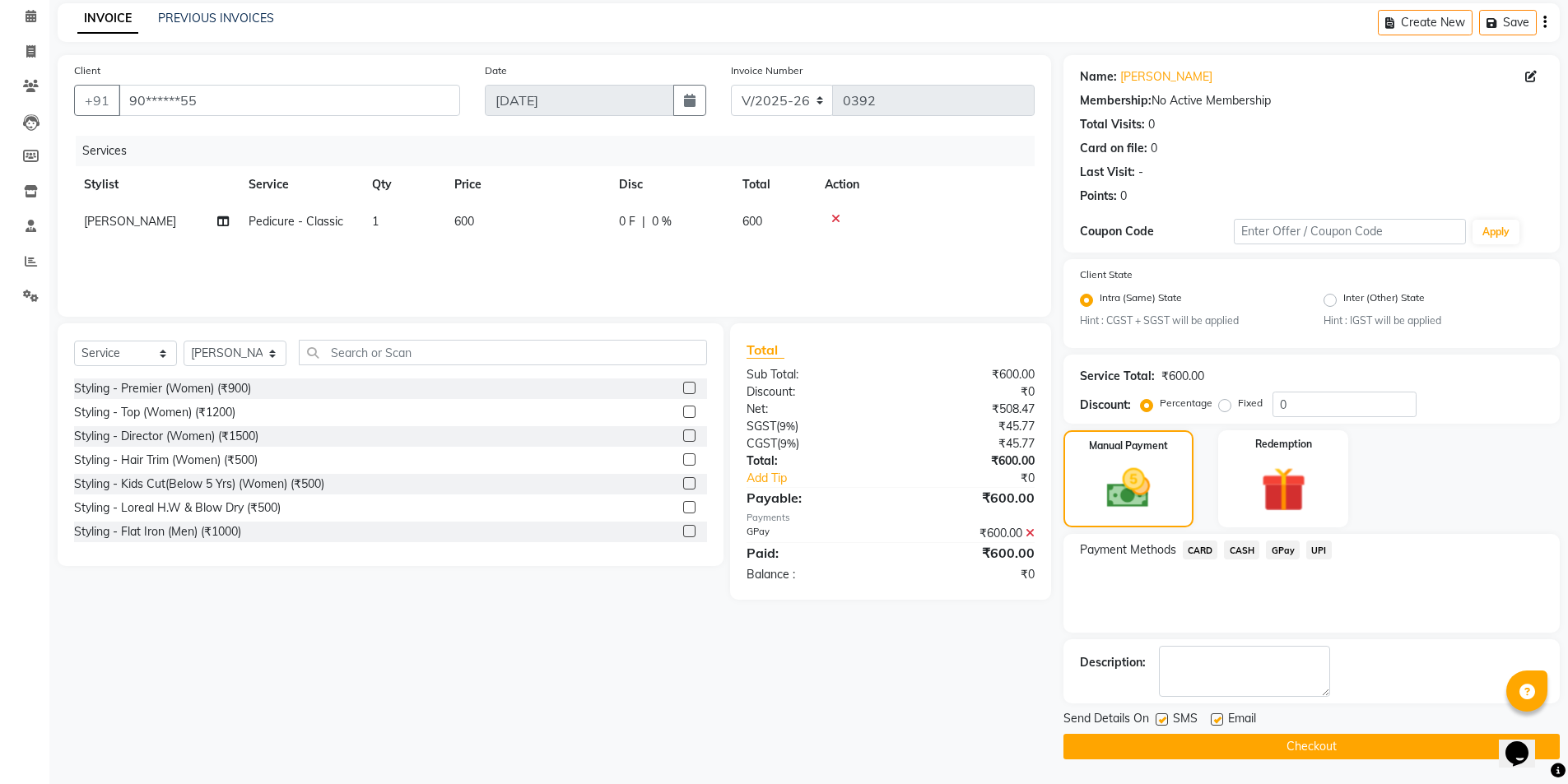
click at [1162, 717] on label at bounding box center [1161, 719] width 12 height 12
click at [1162, 717] on input "checkbox" at bounding box center [1160, 720] width 11 height 11
checkbox input "false"
click at [1216, 716] on label at bounding box center [1216, 719] width 12 height 12
click at [1216, 716] on input "checkbox" at bounding box center [1216, 720] width 11 height 11
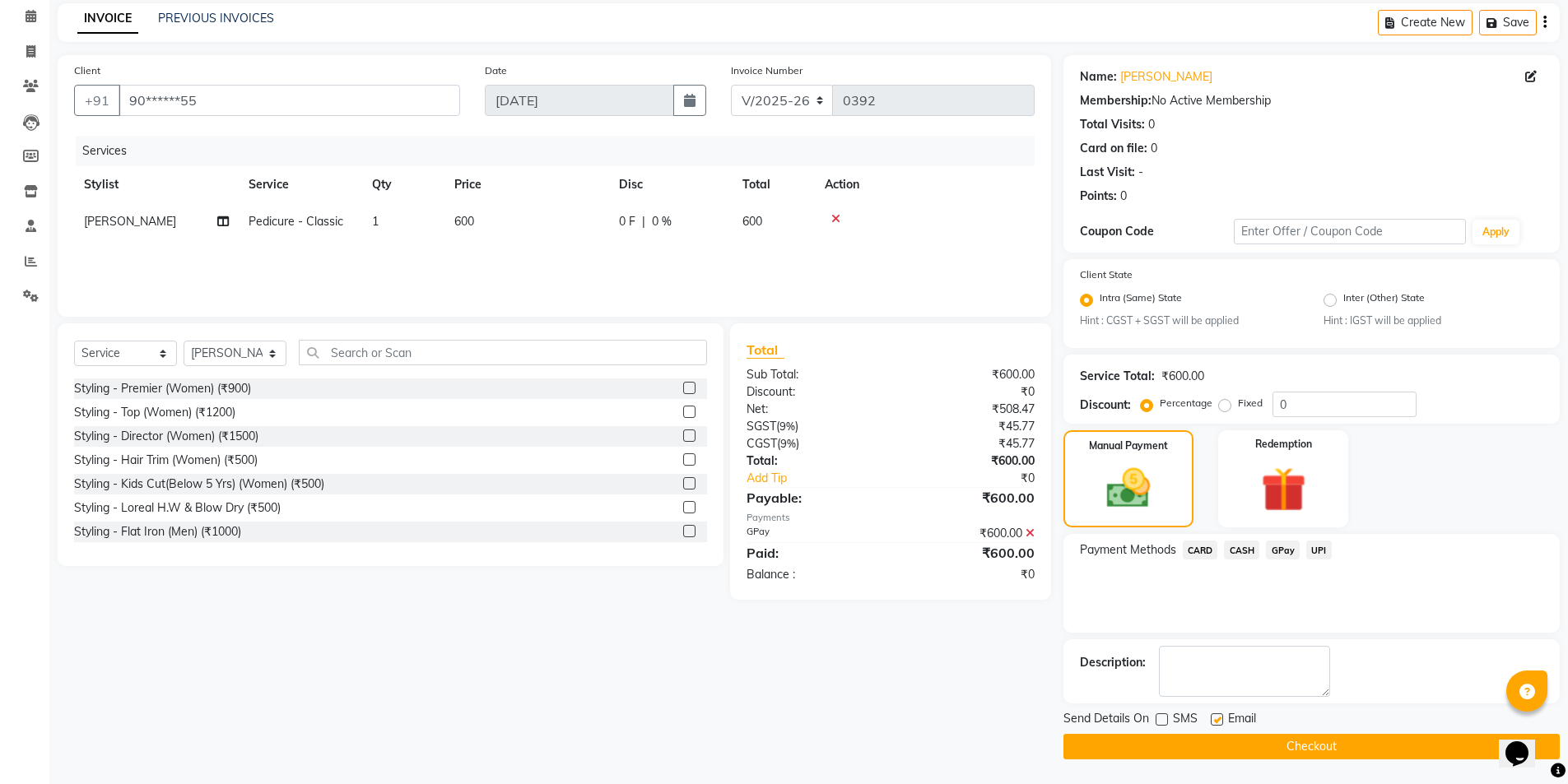
checkbox input "false"
click at [1218, 738] on button "Checkout" at bounding box center [1311, 746] width 497 height 26
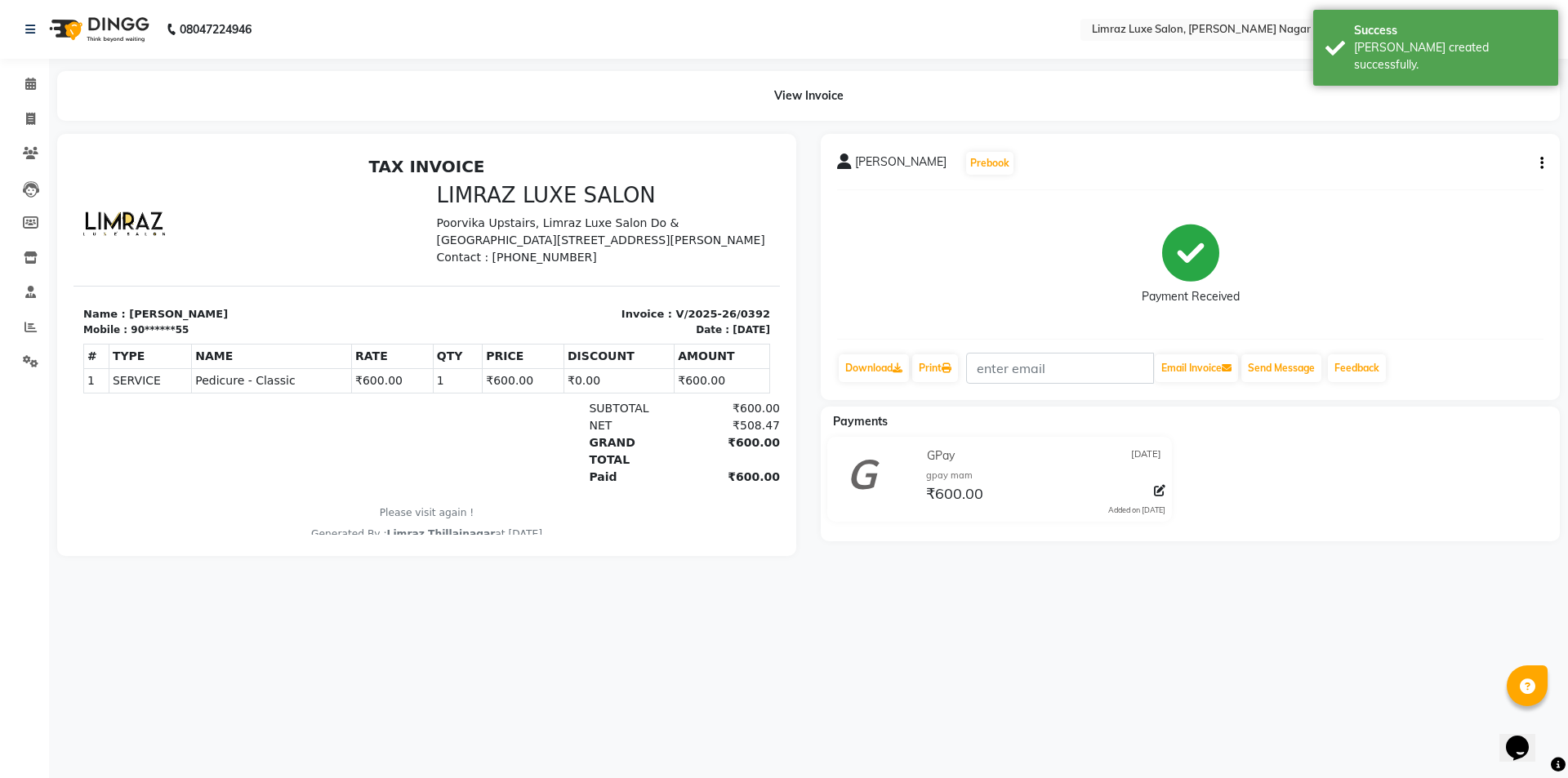
click at [111, 29] on img at bounding box center [97, 29] width 112 height 46
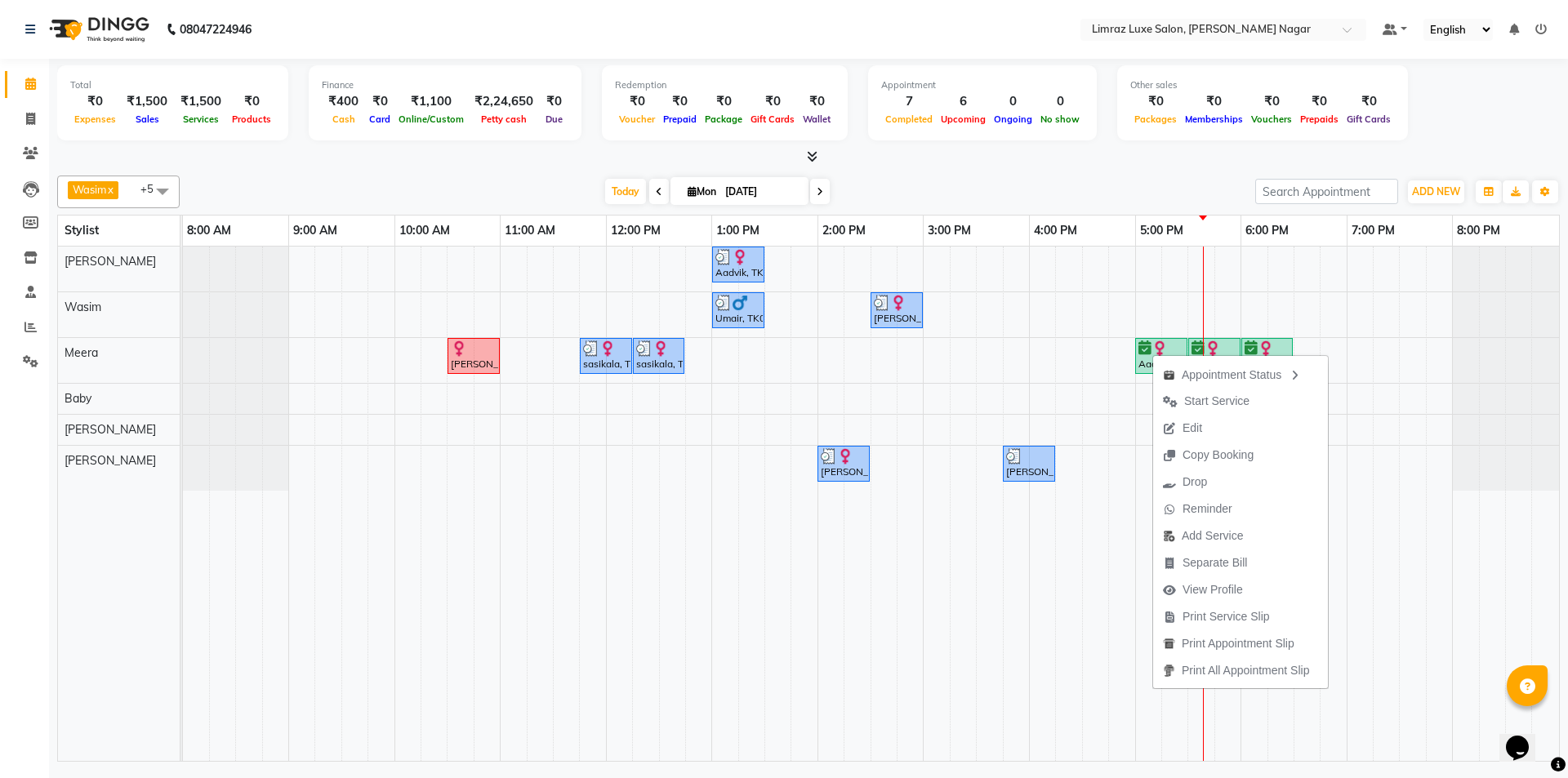
drag, startPoint x: 1187, startPoint y: 430, endPoint x: 1197, endPoint y: 473, distance: 44.1
click at [1188, 430] on span "Edit" at bounding box center [1192, 428] width 20 height 17
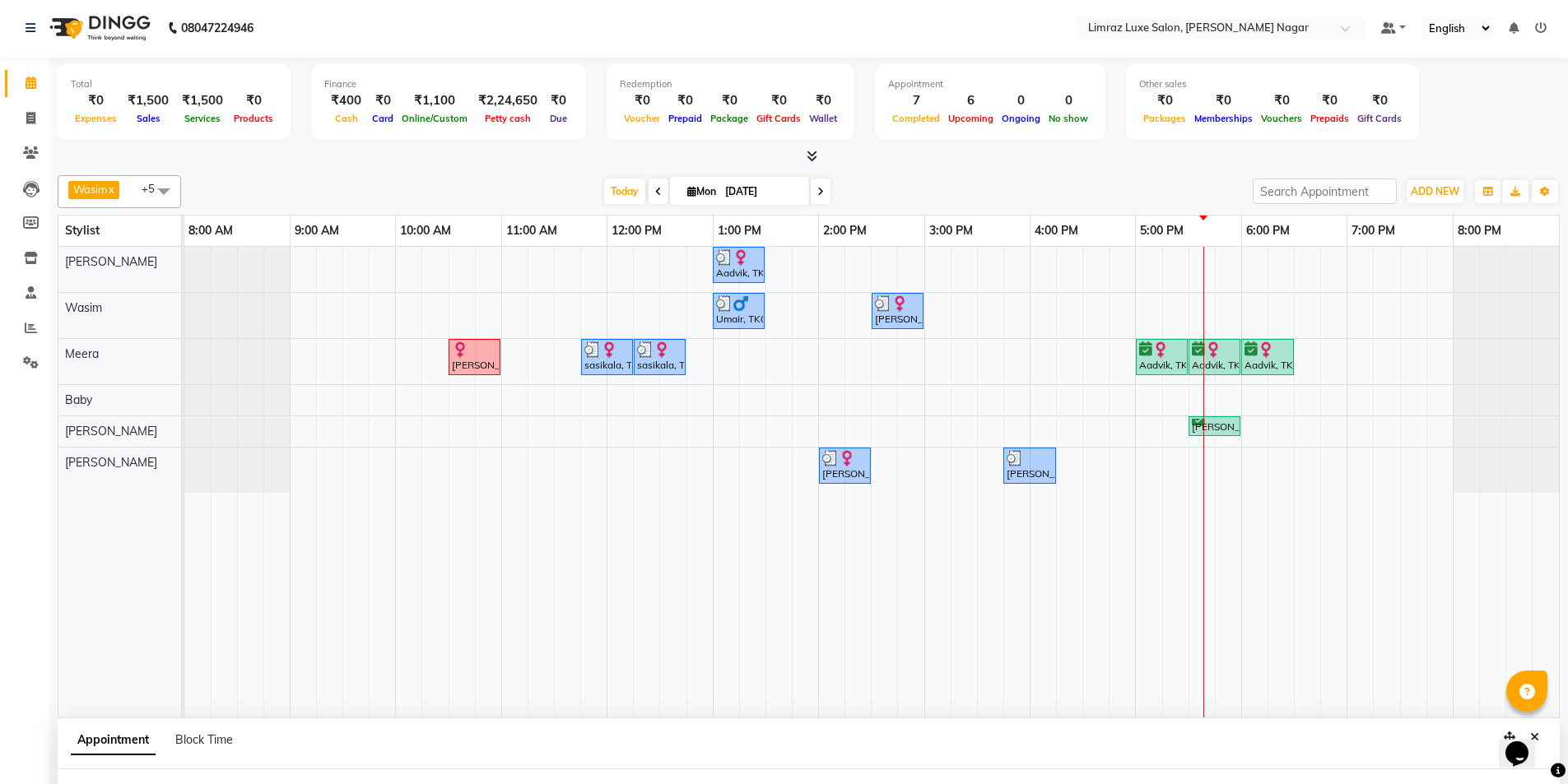
select select "tentative"
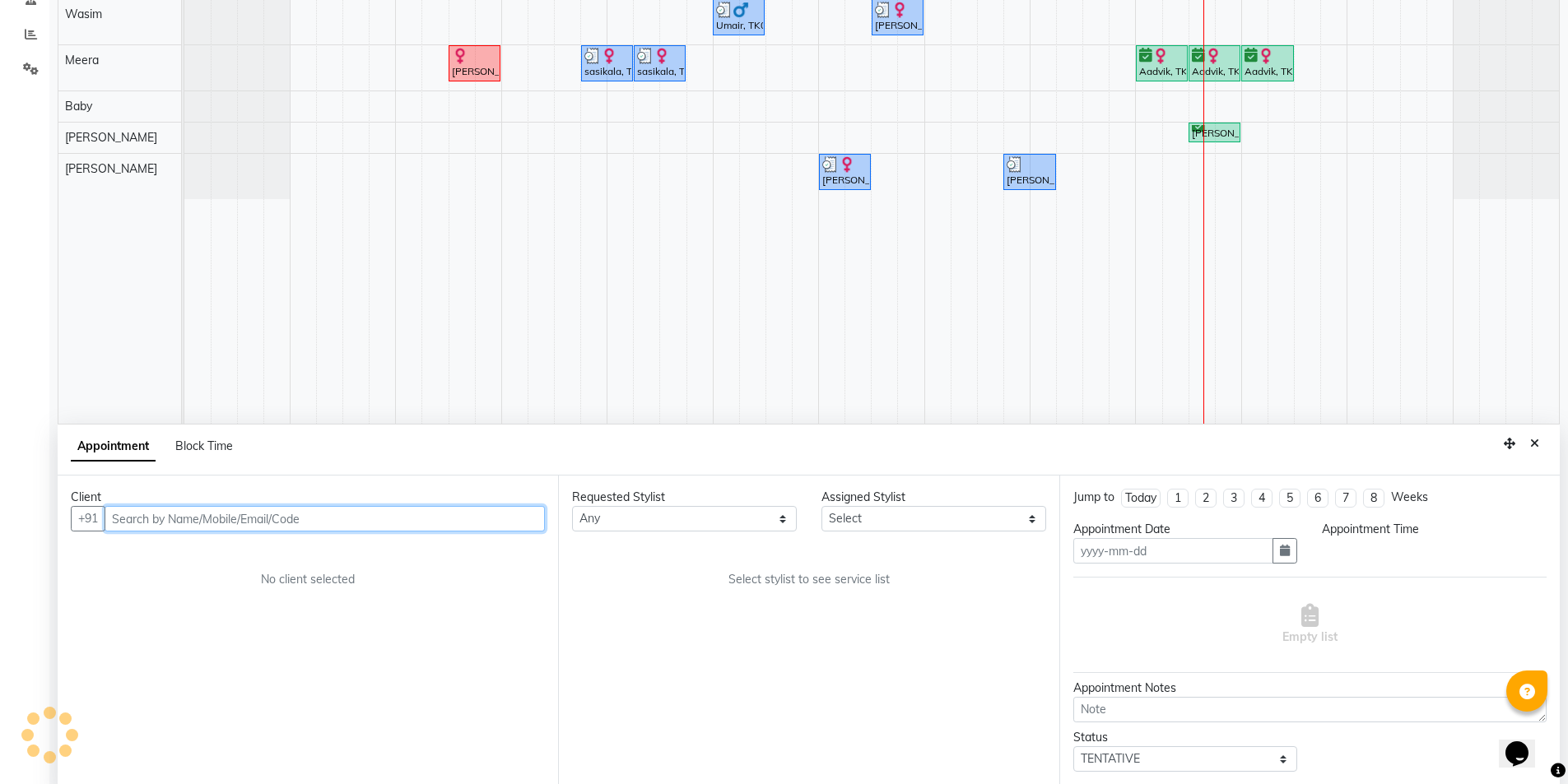
type input "[DATE]"
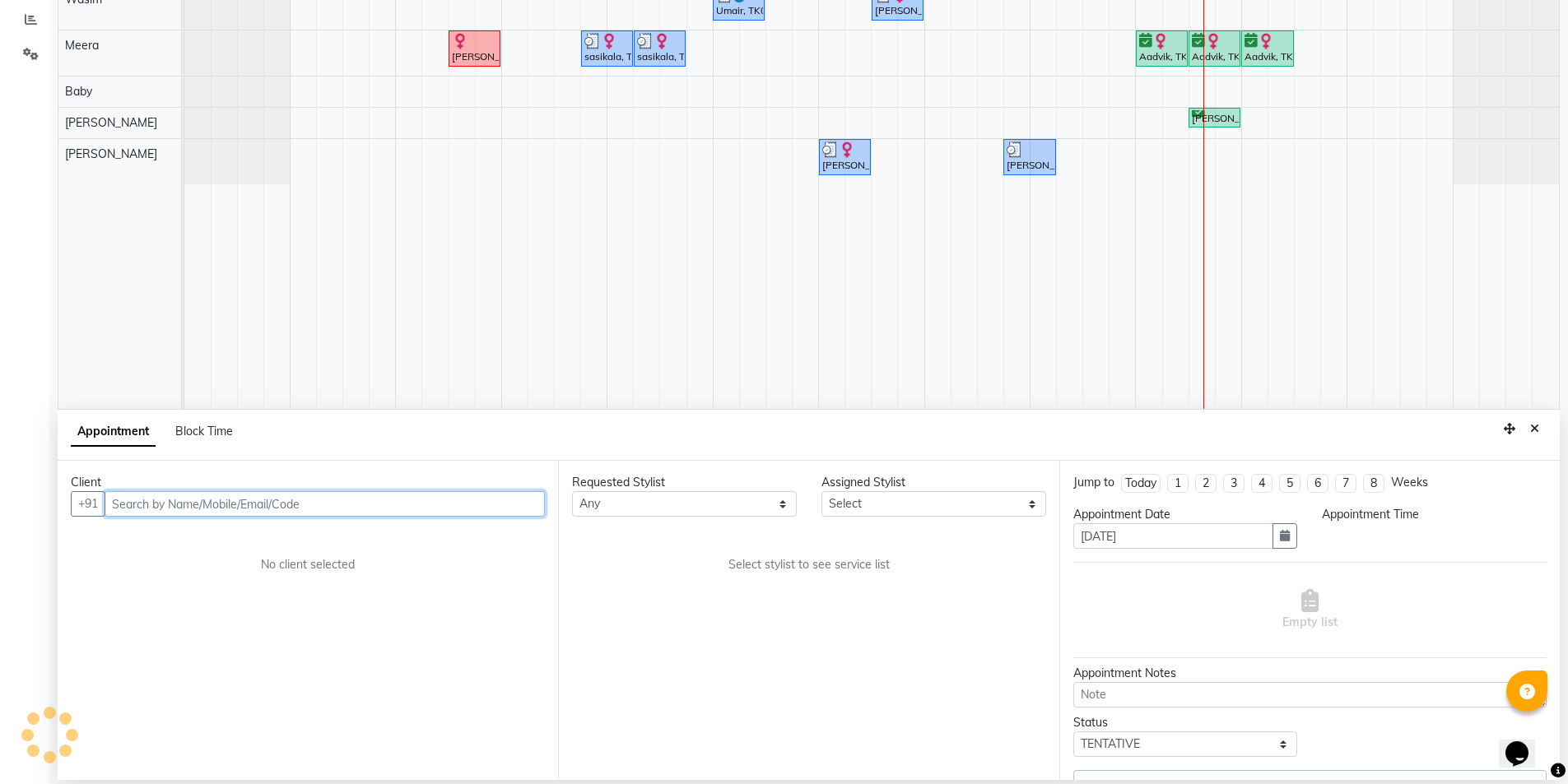
select select "confirm booking"
select select "1020"
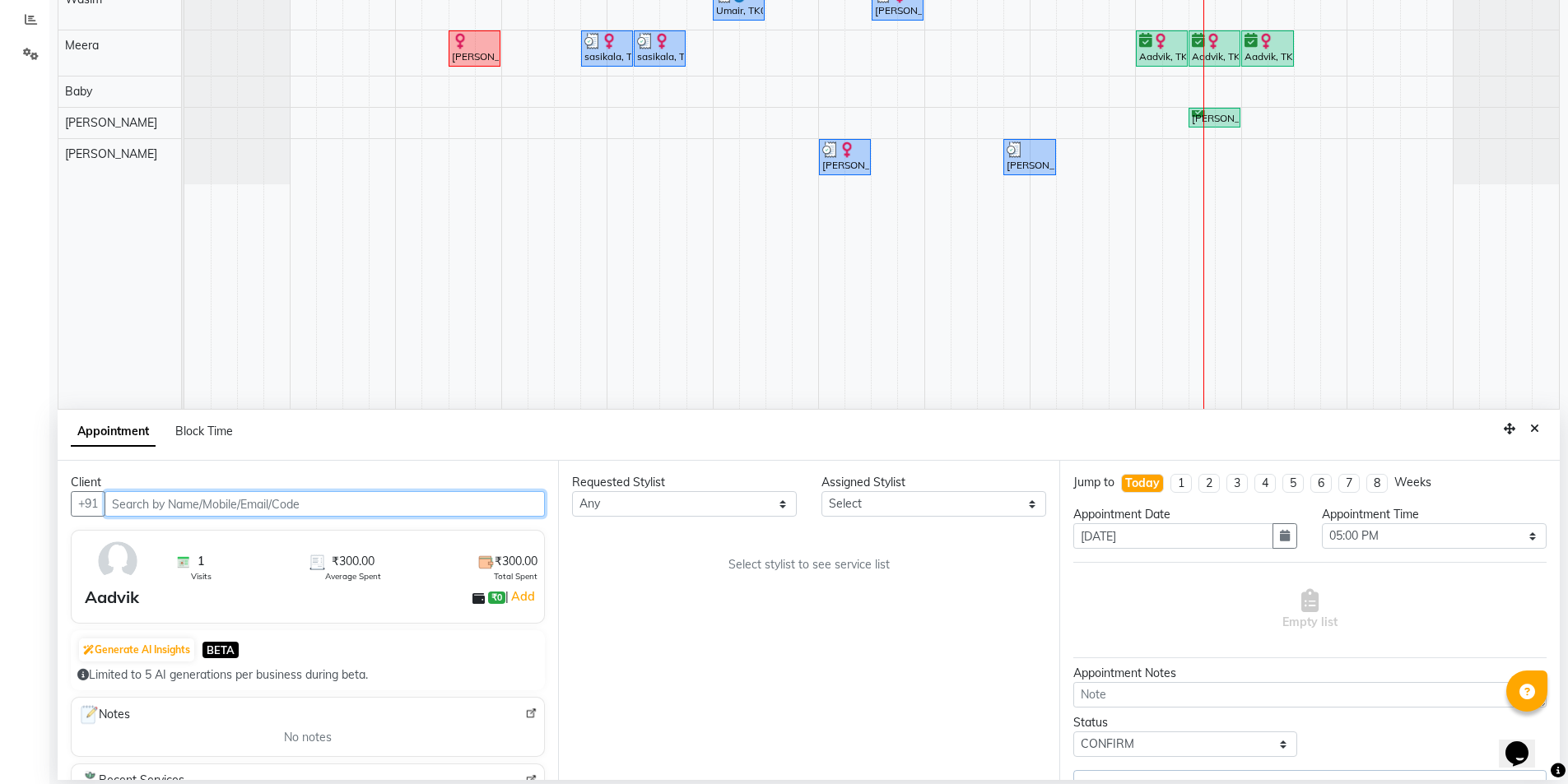
select select "74168"
select select "3648"
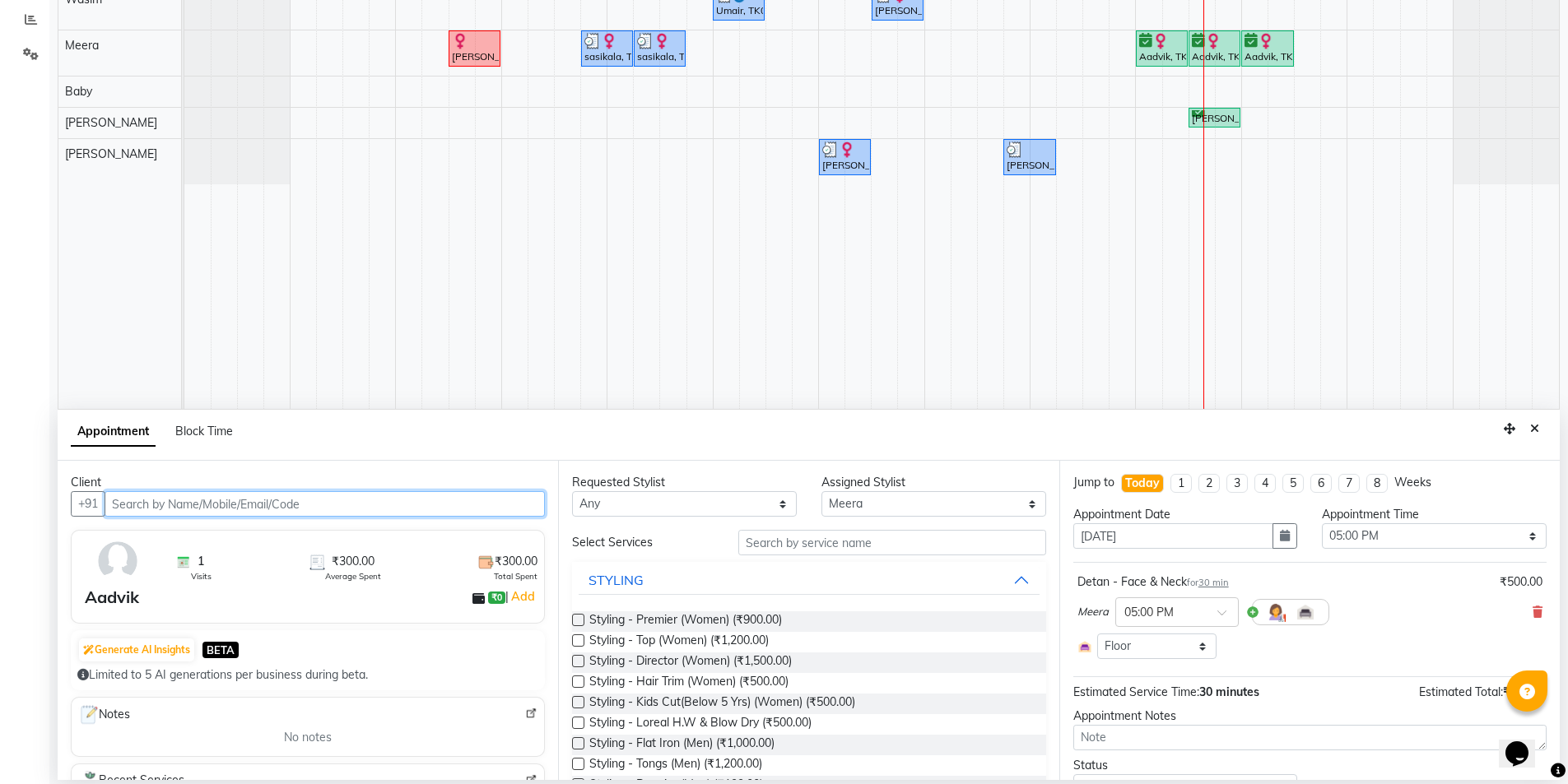
select select "3648"
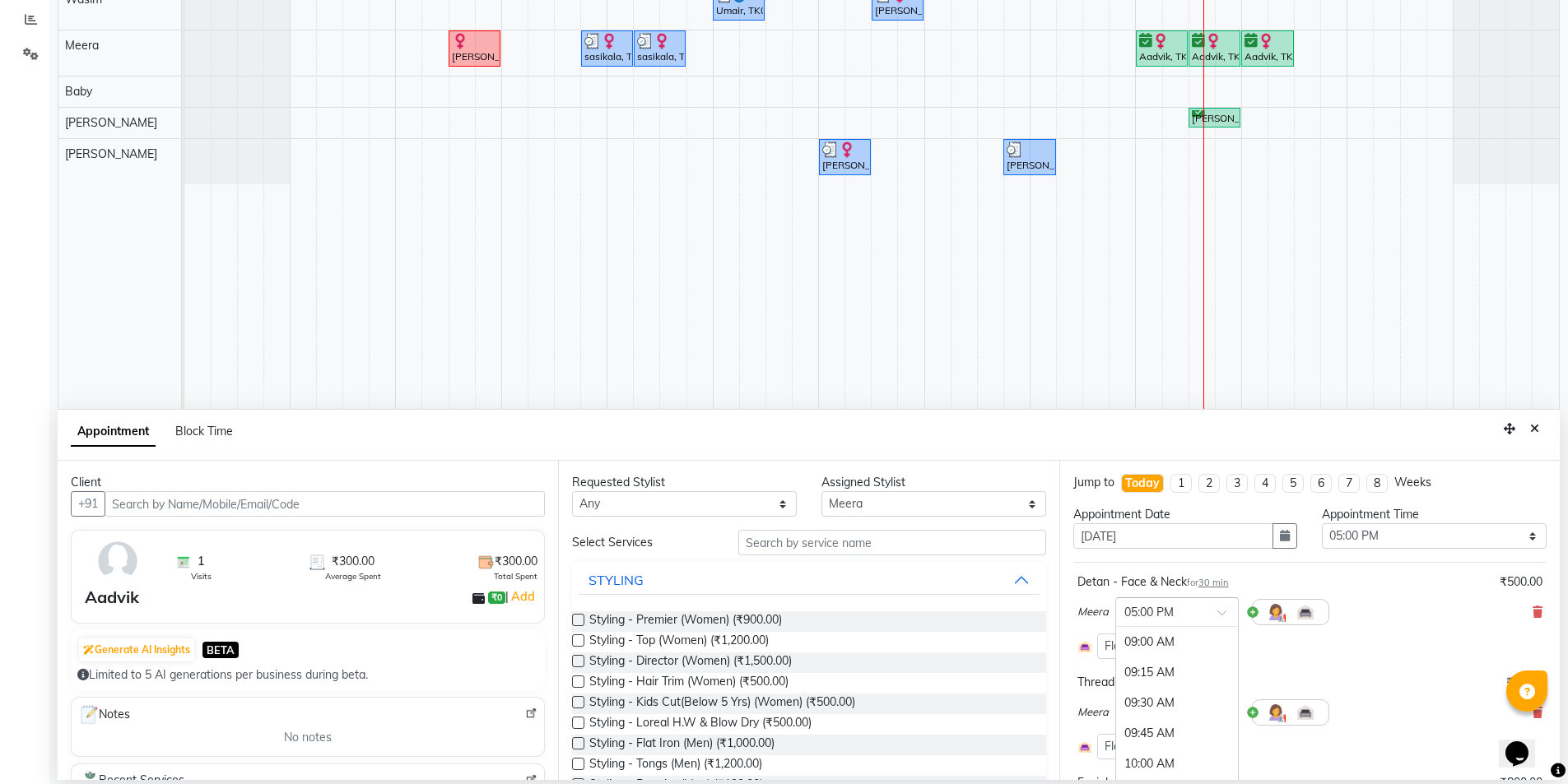
click at [1220, 620] on span at bounding box center [1227, 618] width 21 height 17
click at [1155, 706] on div "05:30 PM" at bounding box center [1177, 702] width 122 height 30
click at [1224, 712] on span at bounding box center [1227, 717] width 21 height 17
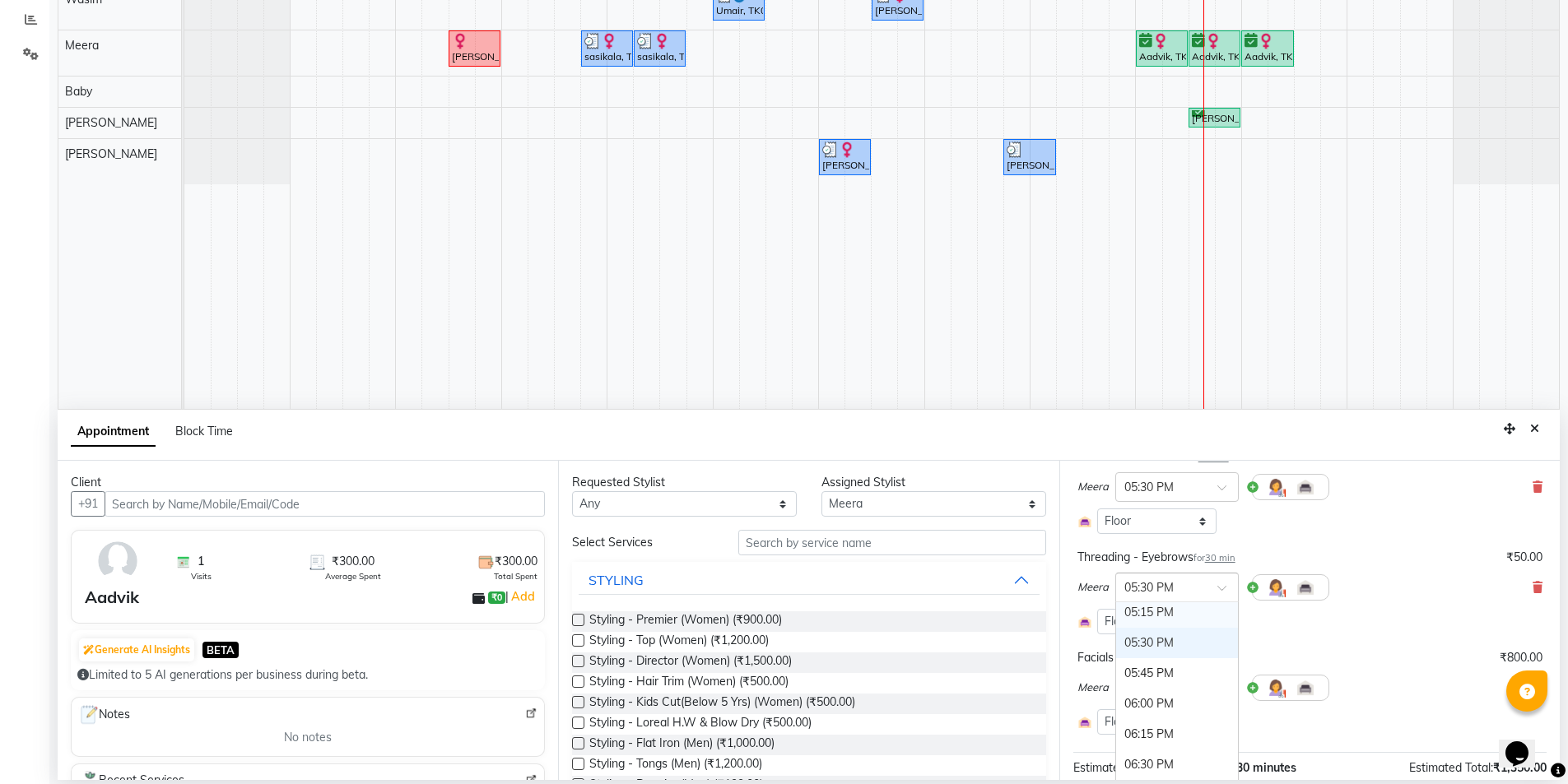
scroll to position [165, 0]
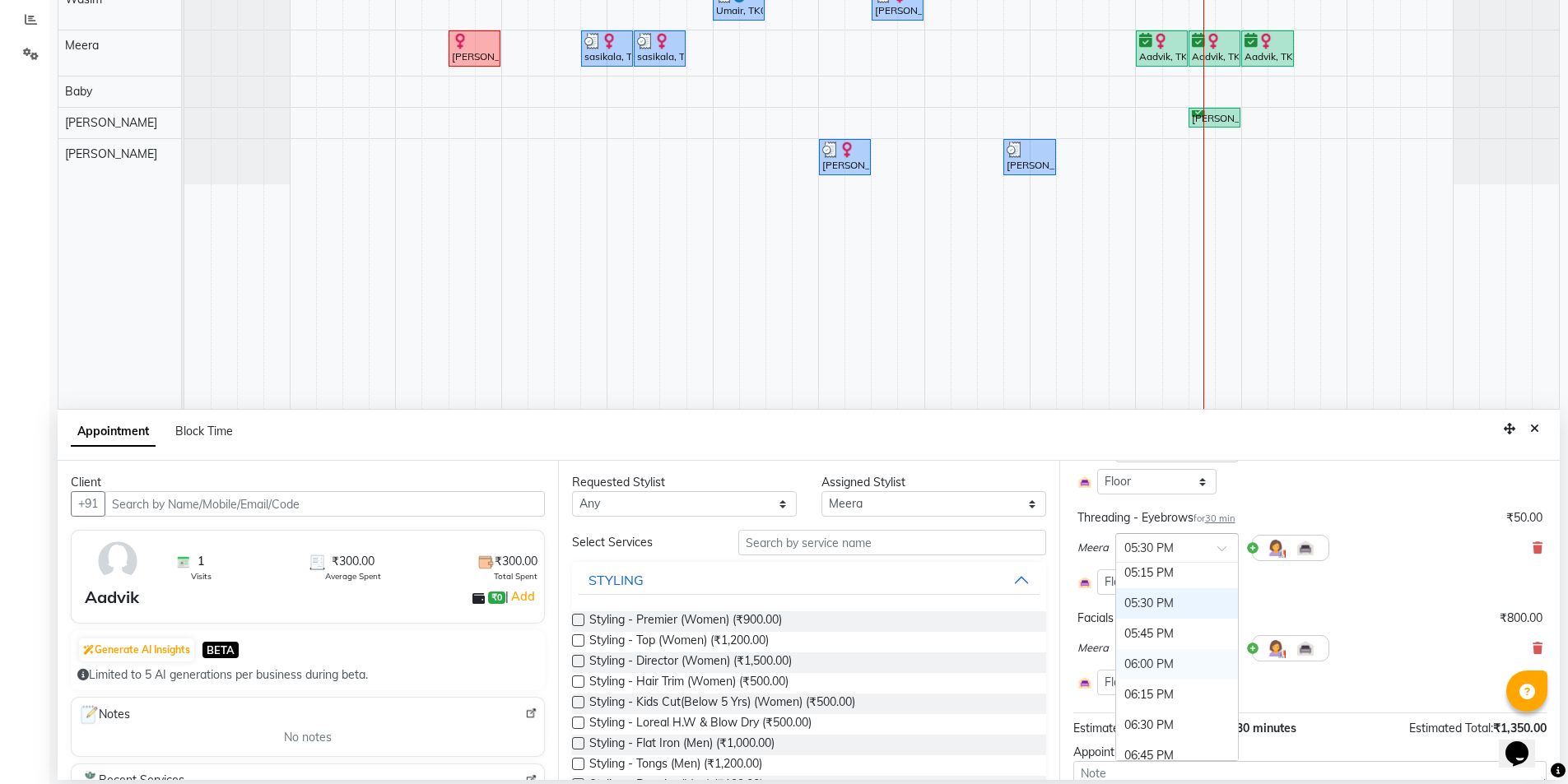
click at [1137, 662] on div "06:00 PM" at bounding box center [1177, 664] width 122 height 30
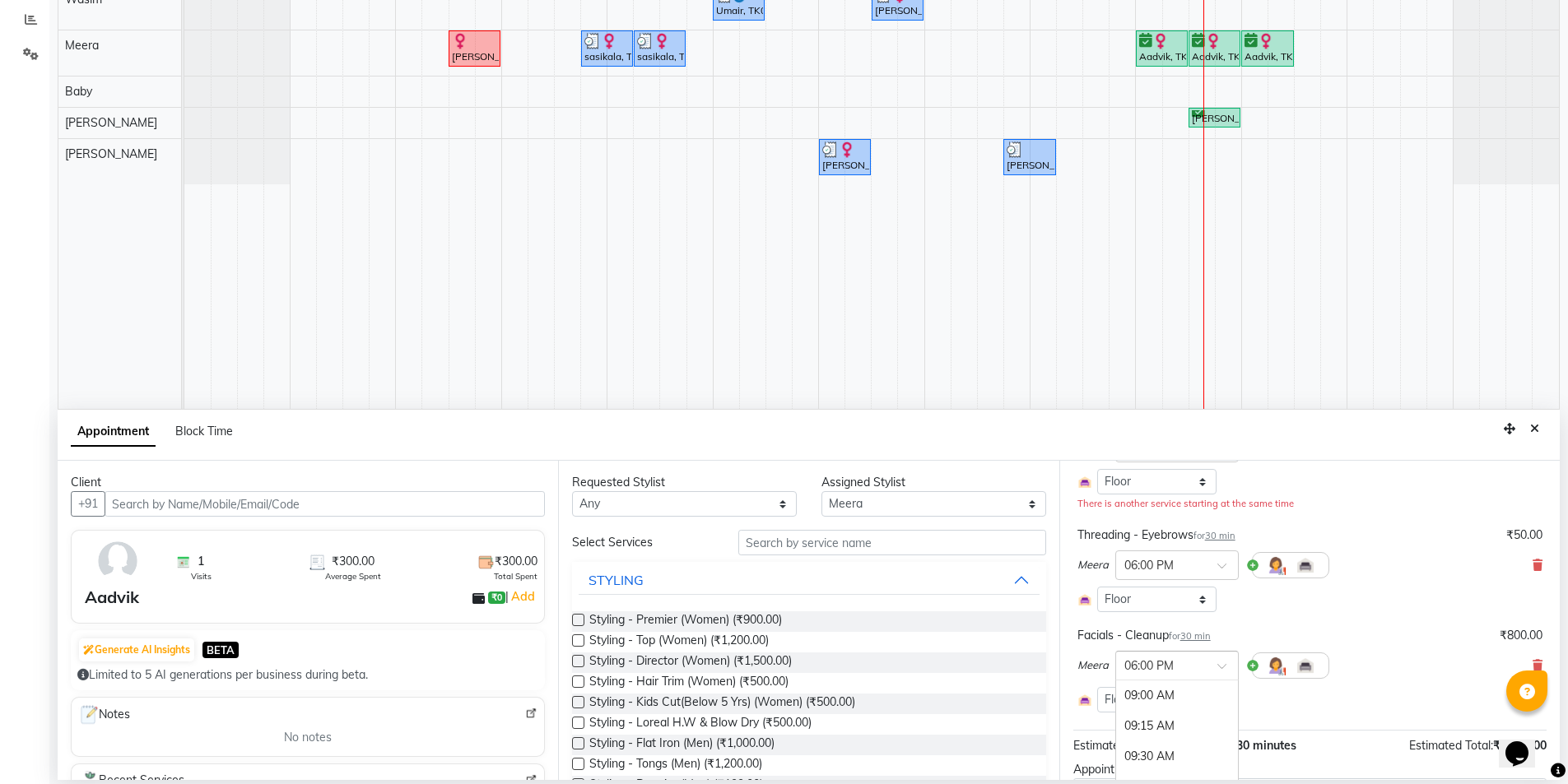
click at [1226, 670] on span at bounding box center [1227, 670] width 21 height 17
click at [1164, 756] on div "06:30 PM" at bounding box center [1177, 756] width 122 height 30
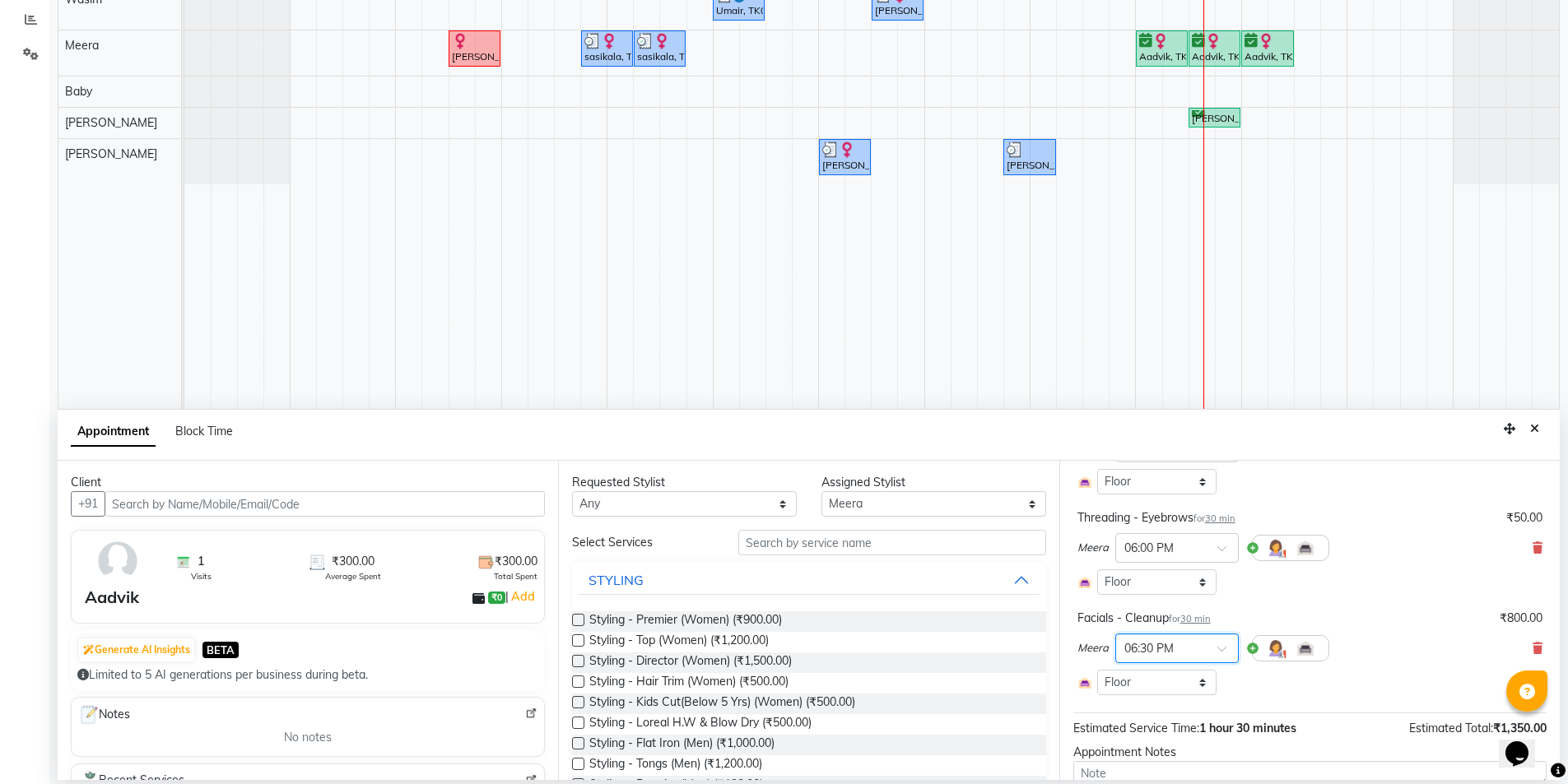
scroll to position [277, 0]
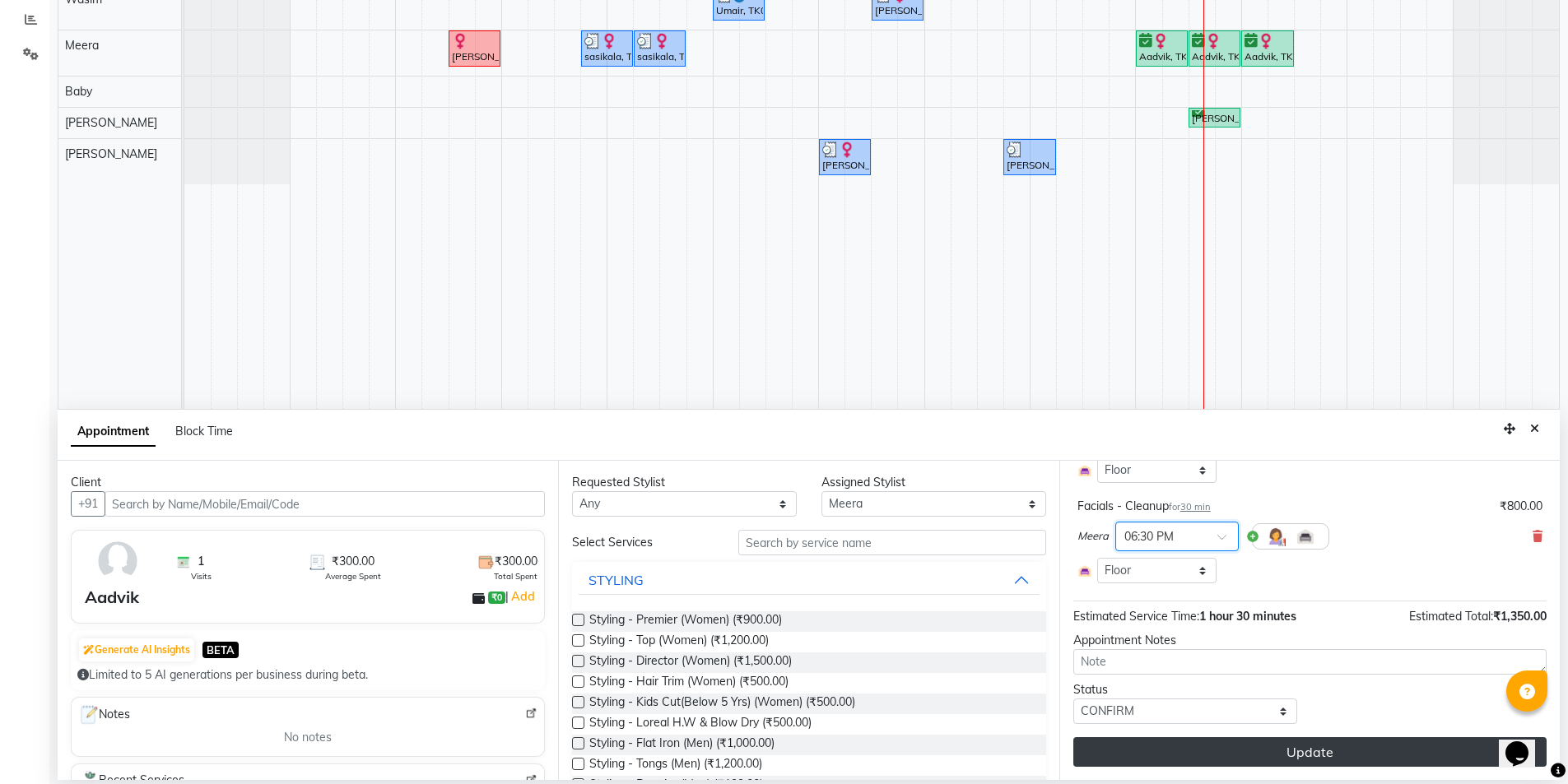
click at [1257, 752] on button "Update" at bounding box center [1309, 752] width 474 height 30
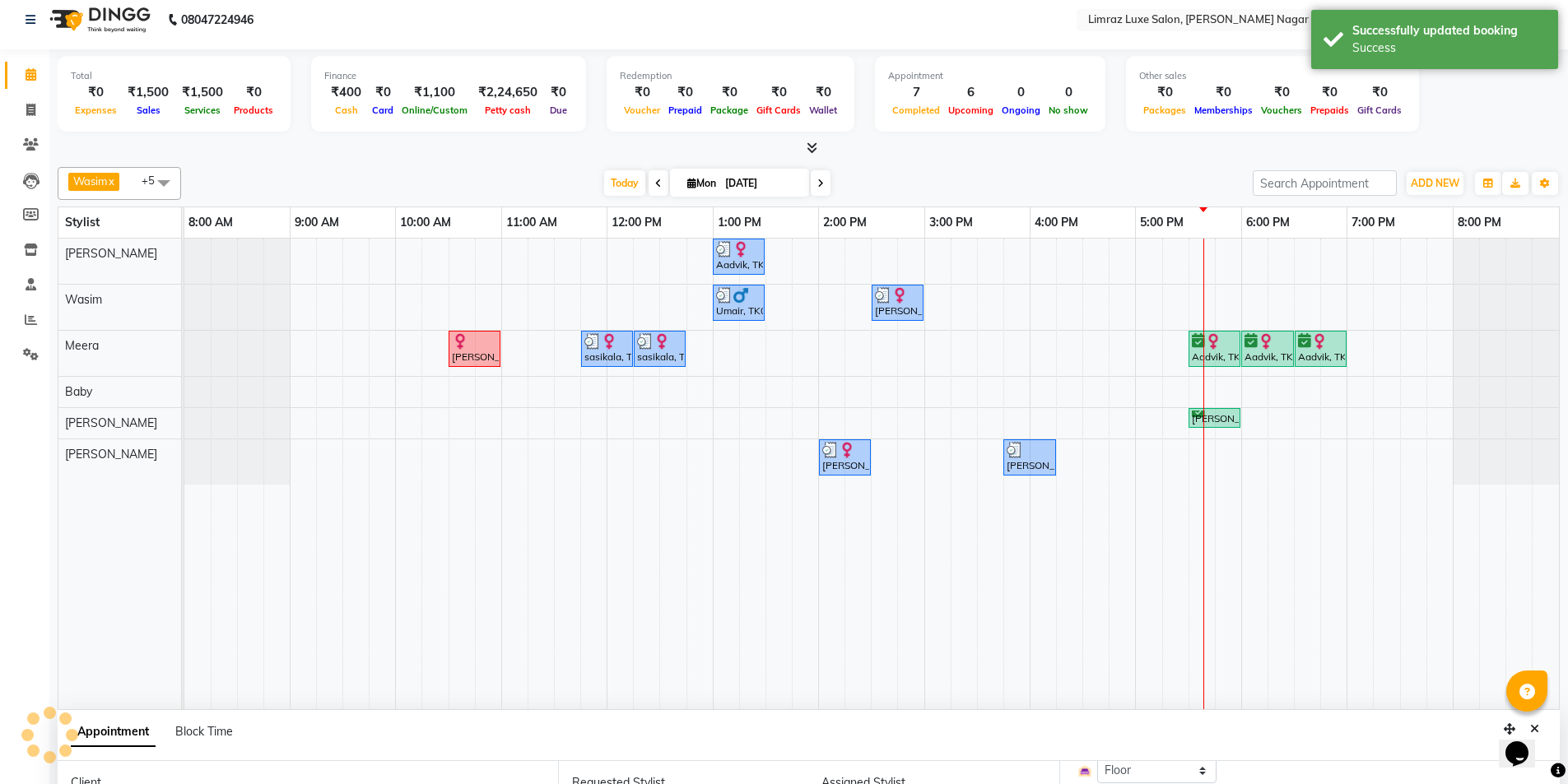
scroll to position [0, 0]
